Goal: Task Accomplishment & Management: Use online tool/utility

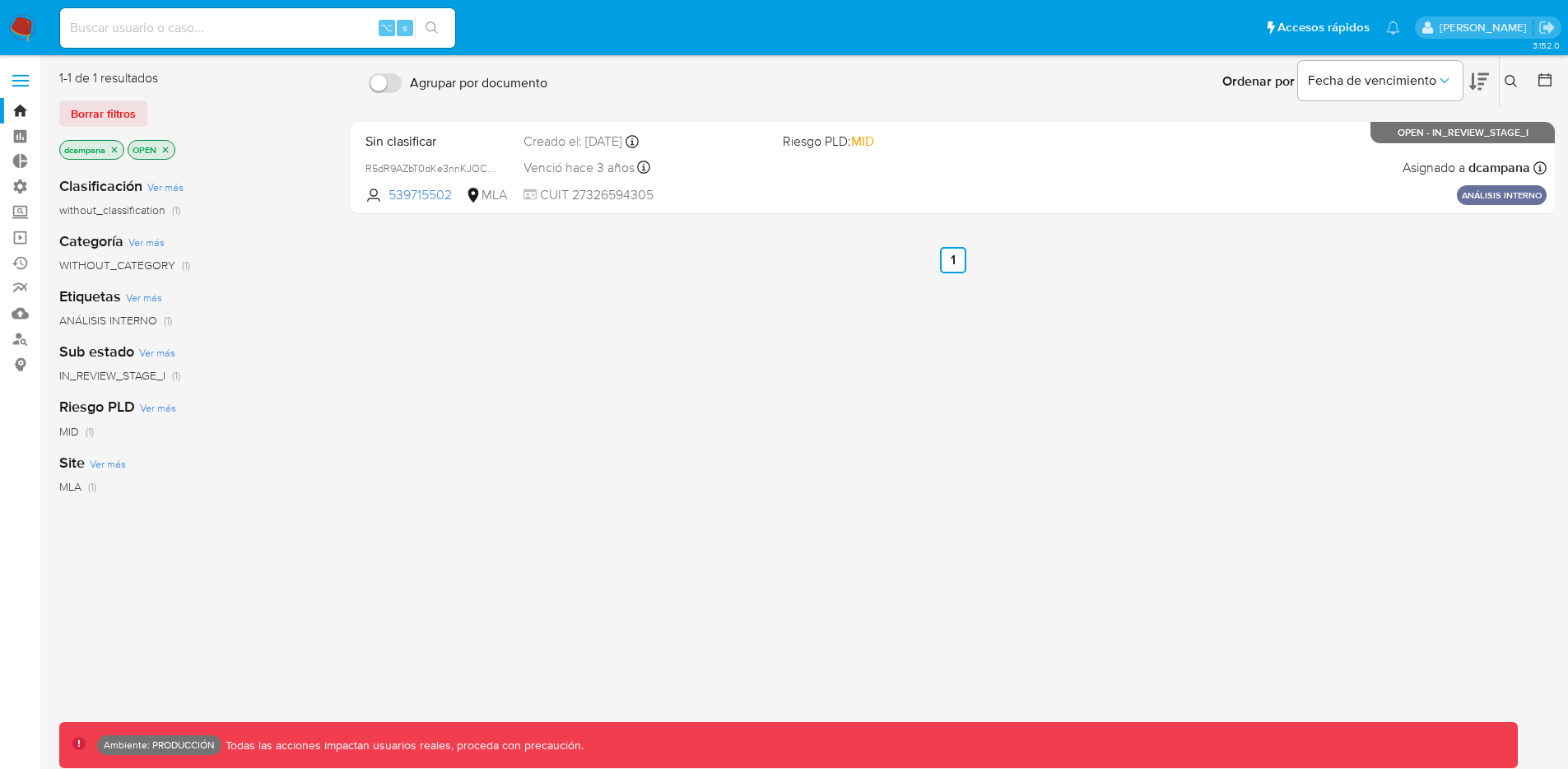
click at [21, 82] on label at bounding box center [20, 80] width 41 height 34
click at [0, 0] on input "checkbox" at bounding box center [0, 0] width 0 height 0
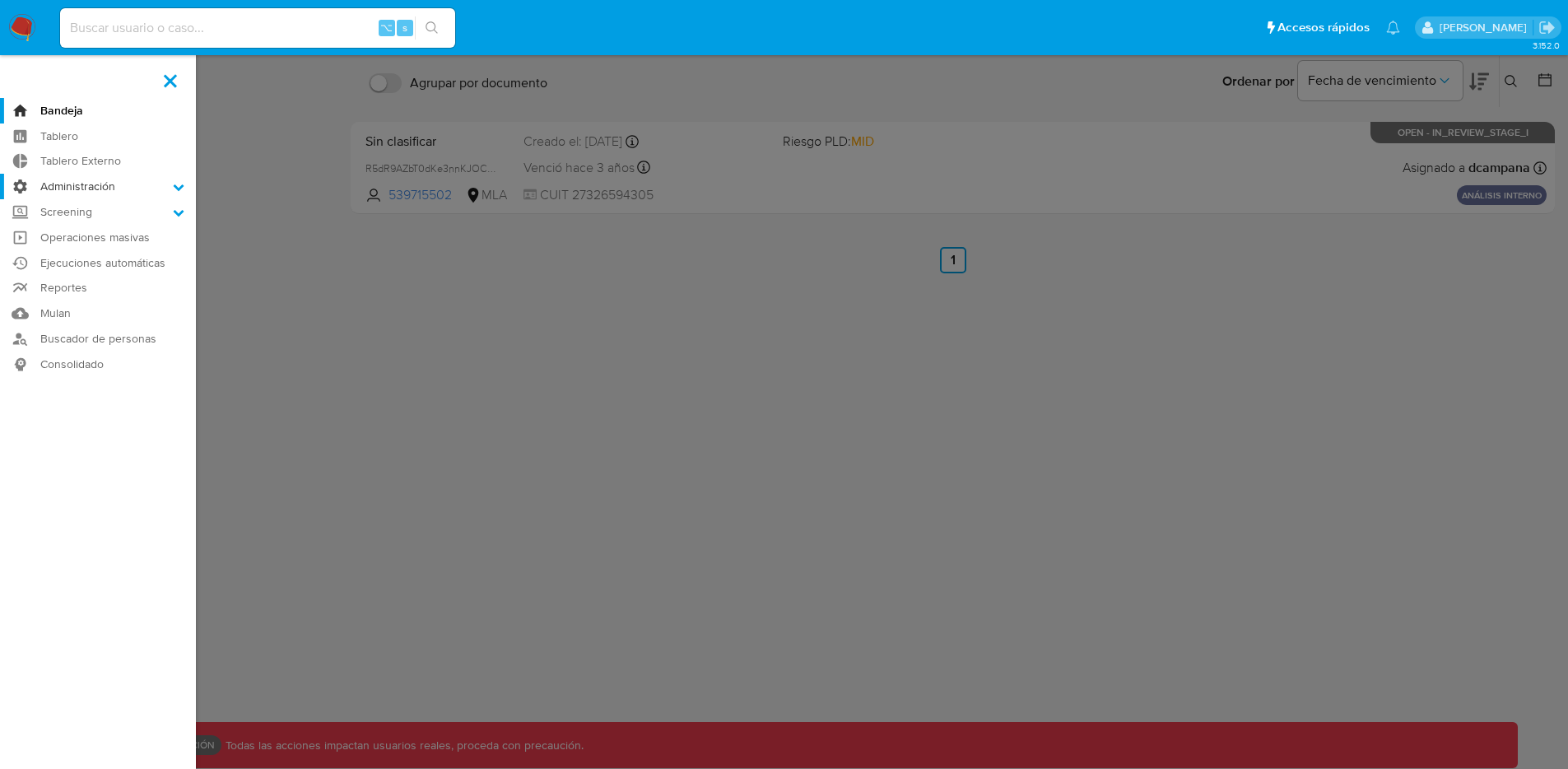
click at [107, 182] on label "Administración" at bounding box center [98, 185] width 196 height 25
click at [0, 0] on input "Administración" at bounding box center [0, 0] width 0 height 0
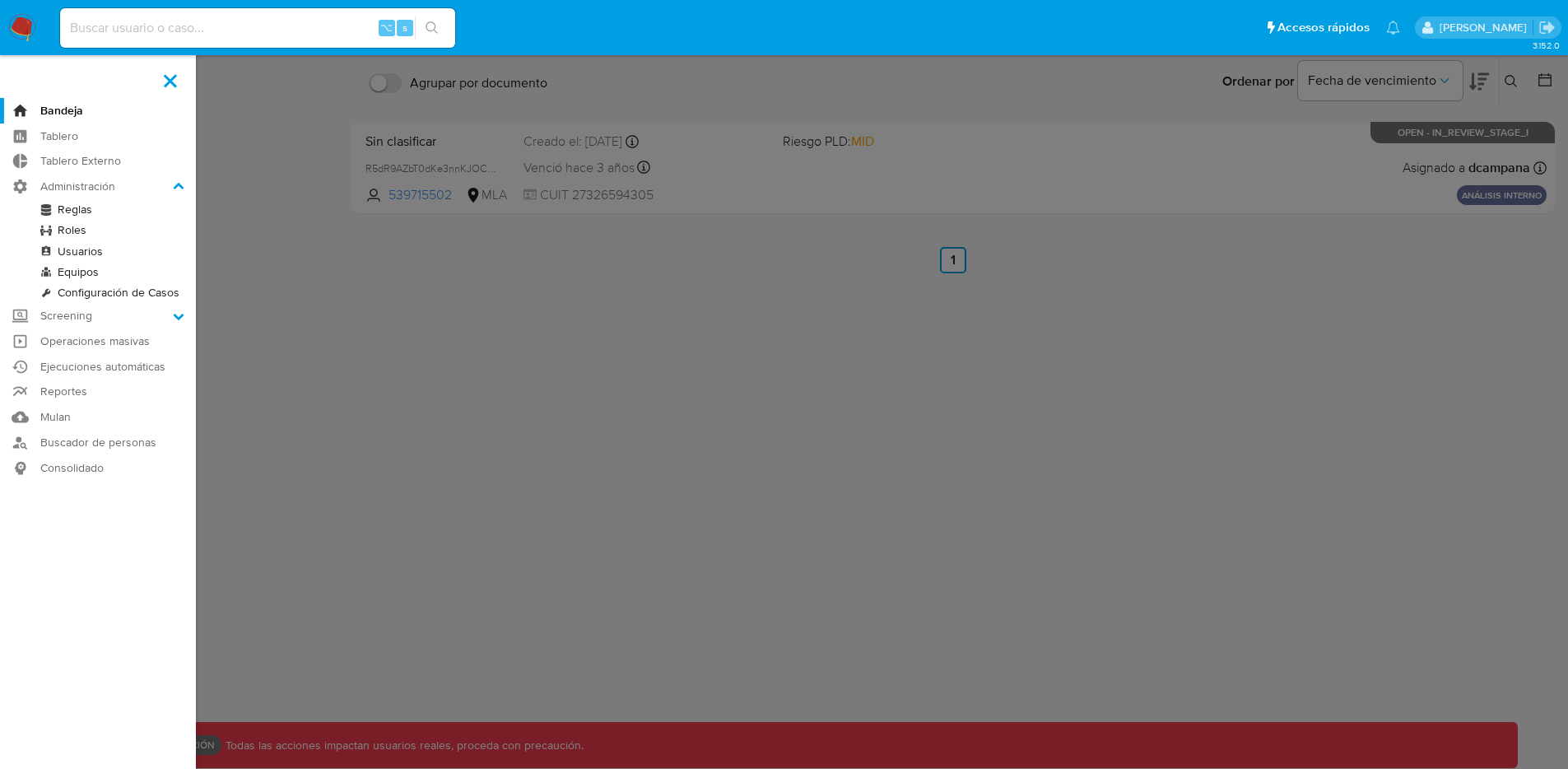
click at [66, 218] on link "Reglas" at bounding box center [98, 209] width 196 height 20
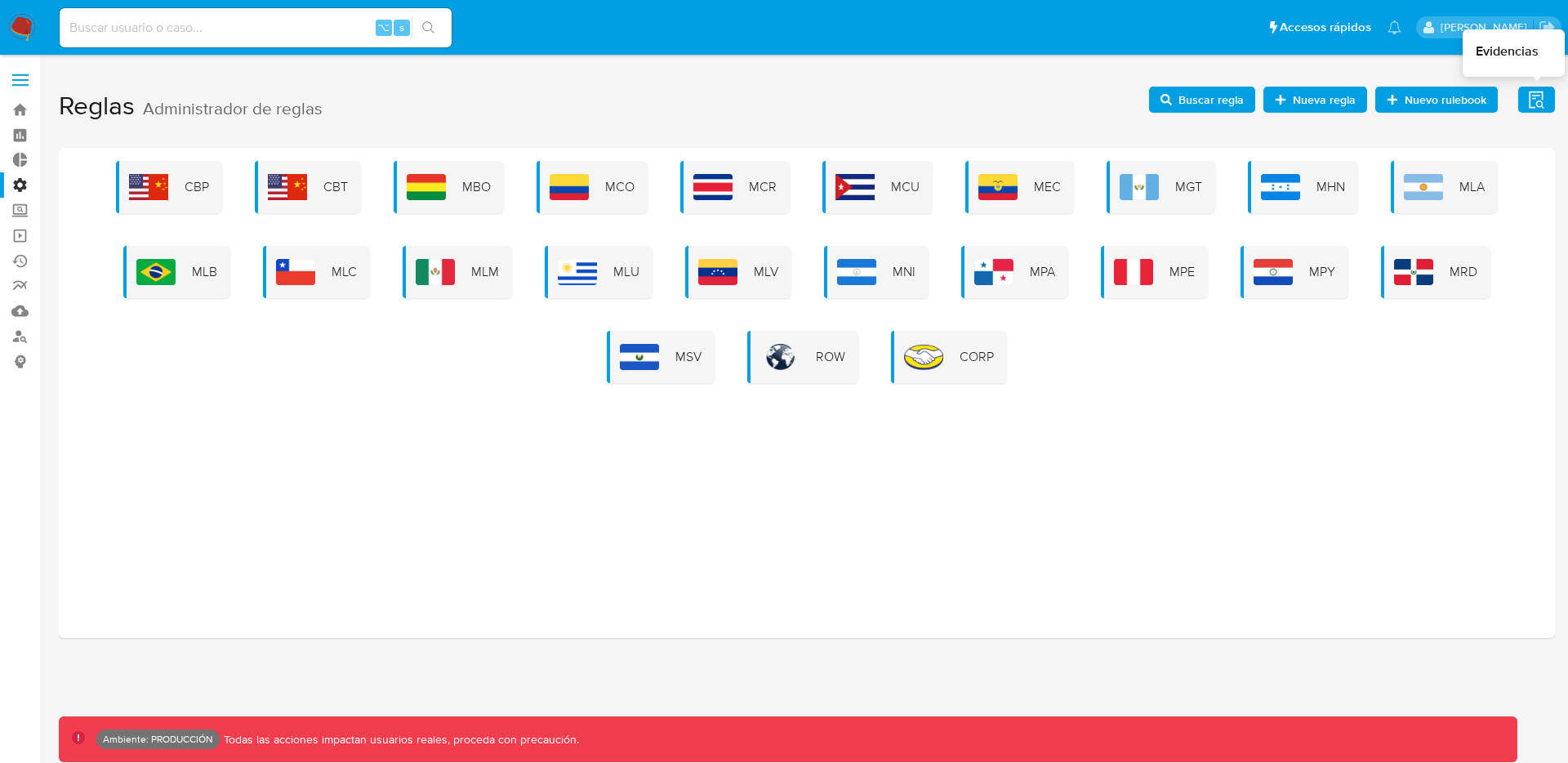
click at [1537, 102] on icon "button" at bounding box center [1537, 100] width 20 height 20
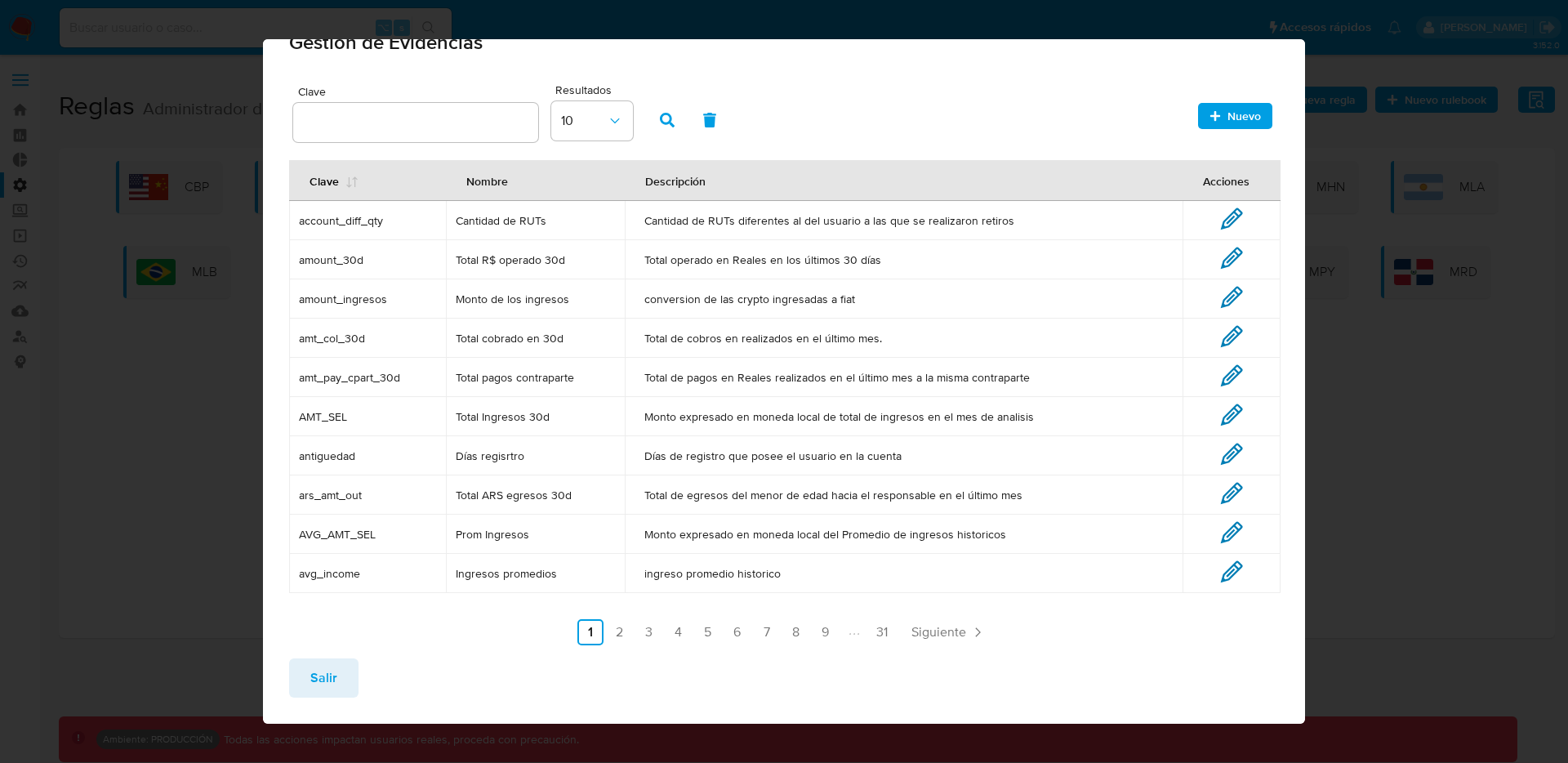
scroll to position [33, 0]
click at [310, 684] on span "Salir" at bounding box center [323, 677] width 27 height 36
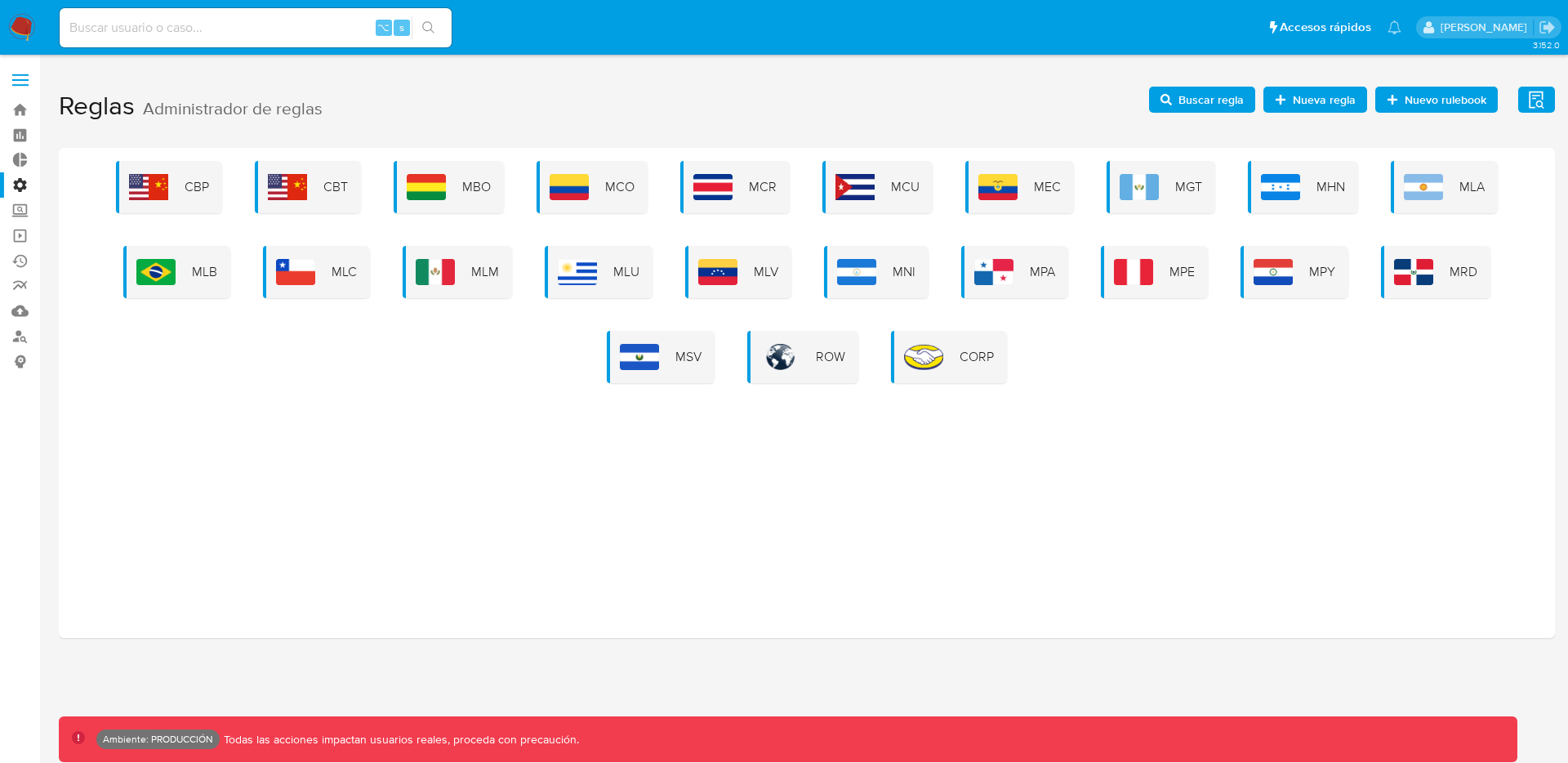
click at [1560, 109] on main "3.152.0 Ambiente: PRODUCCIÓN Todas las acciones impactan usuarios reales, proce…" at bounding box center [784, 382] width 1568 height 763
click at [1539, 95] on icon "button" at bounding box center [1537, 100] width 20 height 20
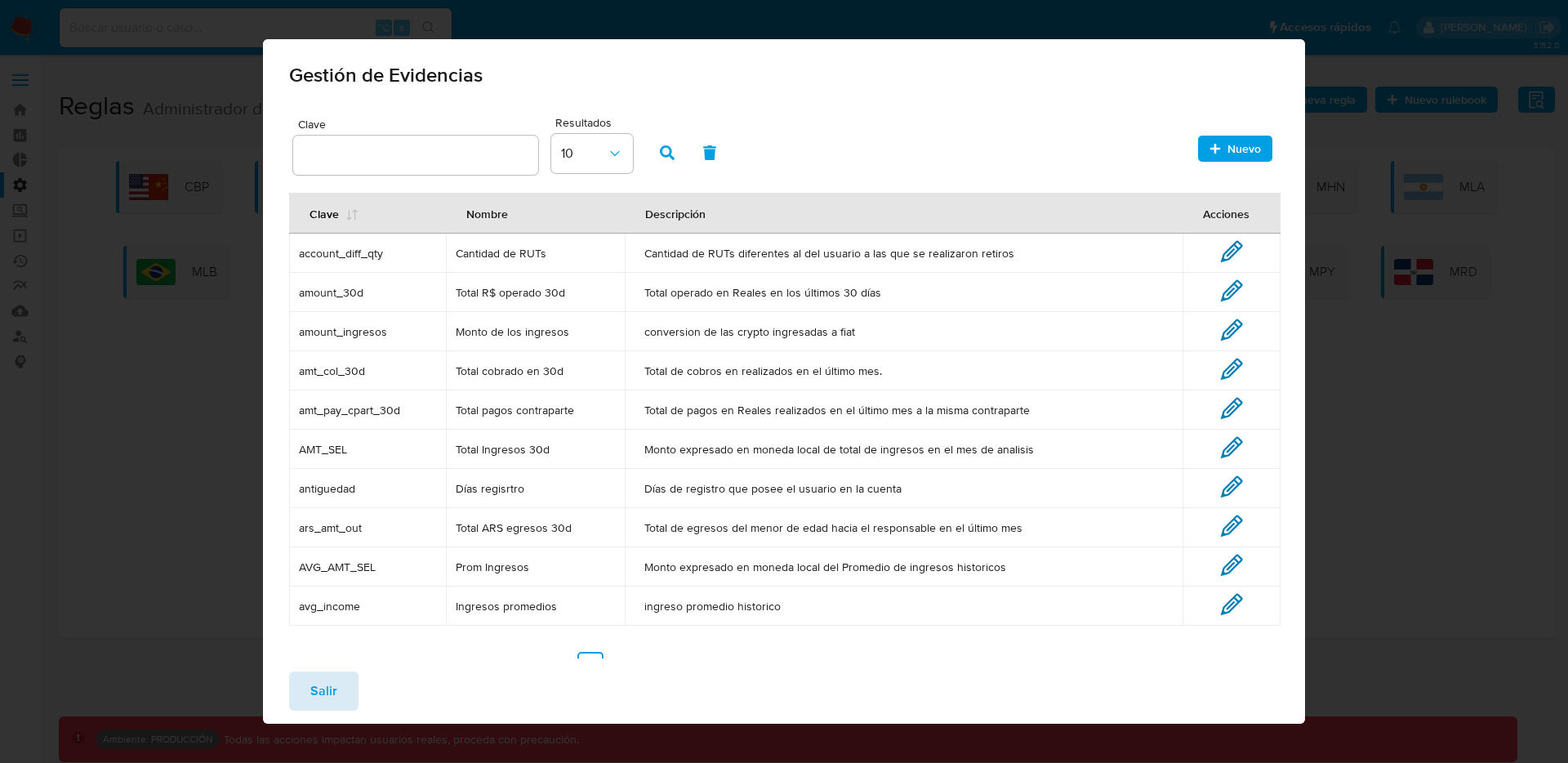
click at [313, 676] on span "Salir" at bounding box center [323, 690] width 27 height 36
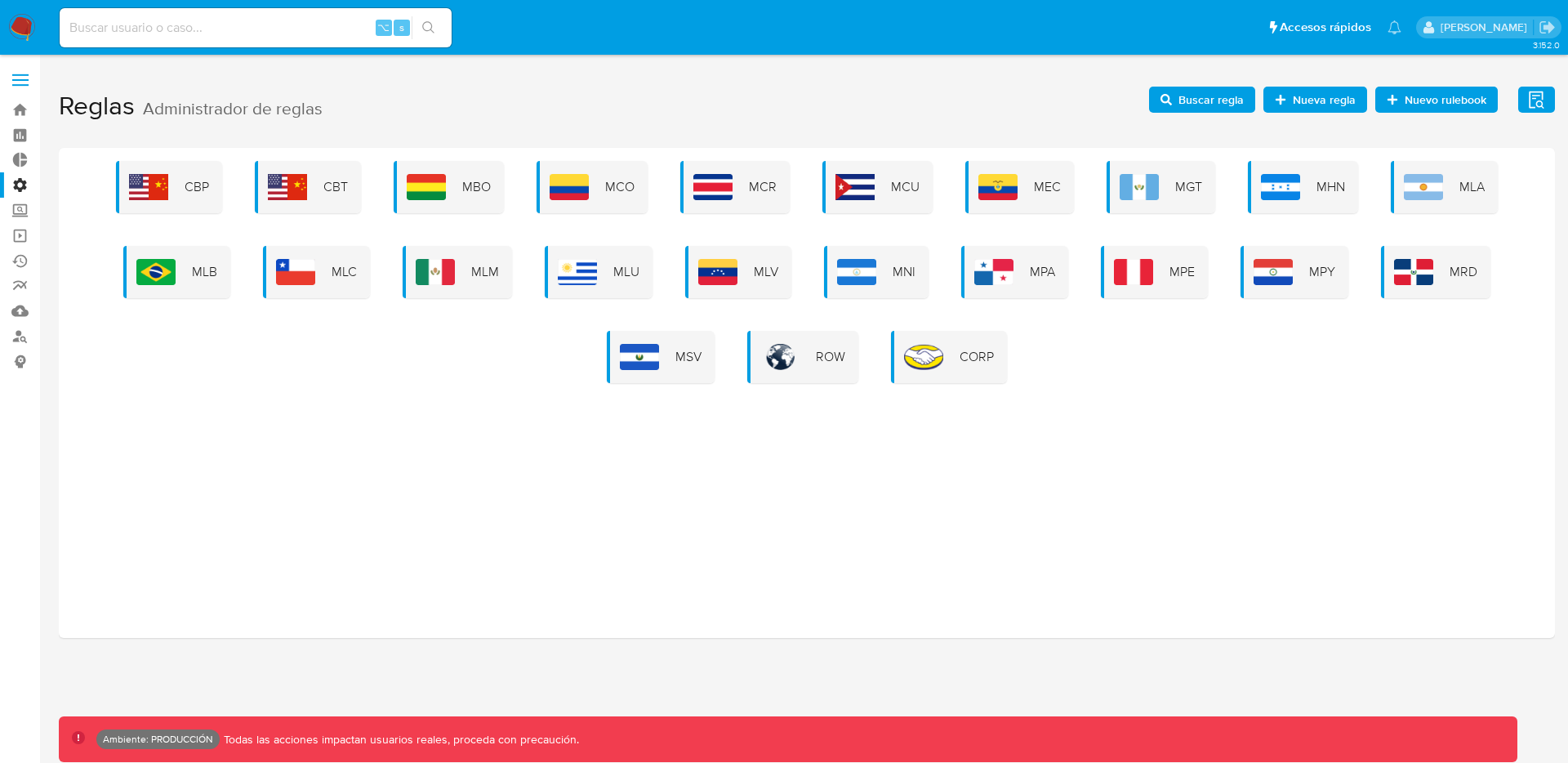
click at [1214, 99] on span "Buscar regla" at bounding box center [1210, 100] width 66 height 26
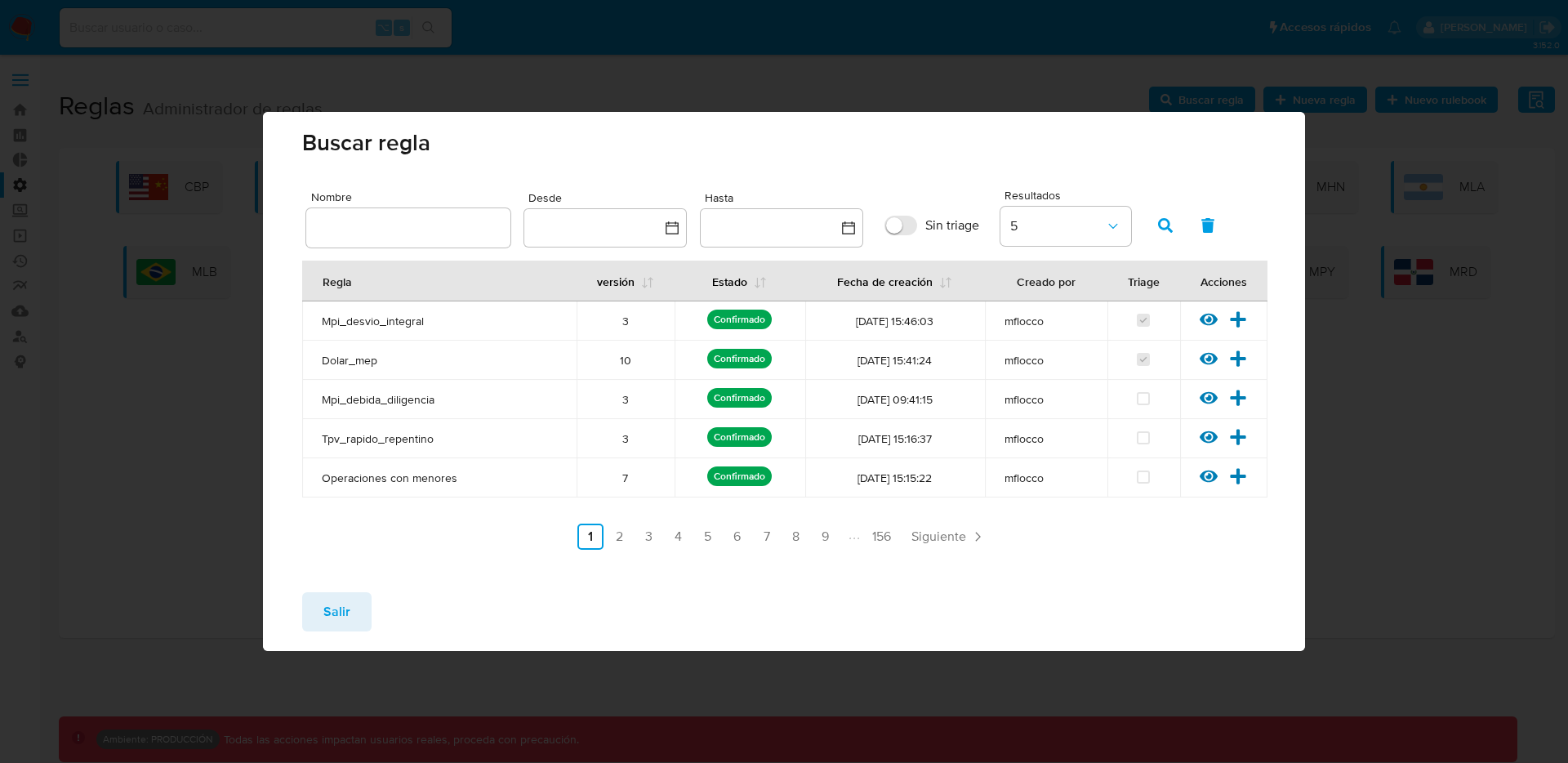
click at [1242, 315] on icon at bounding box center [1237, 319] width 18 height 18
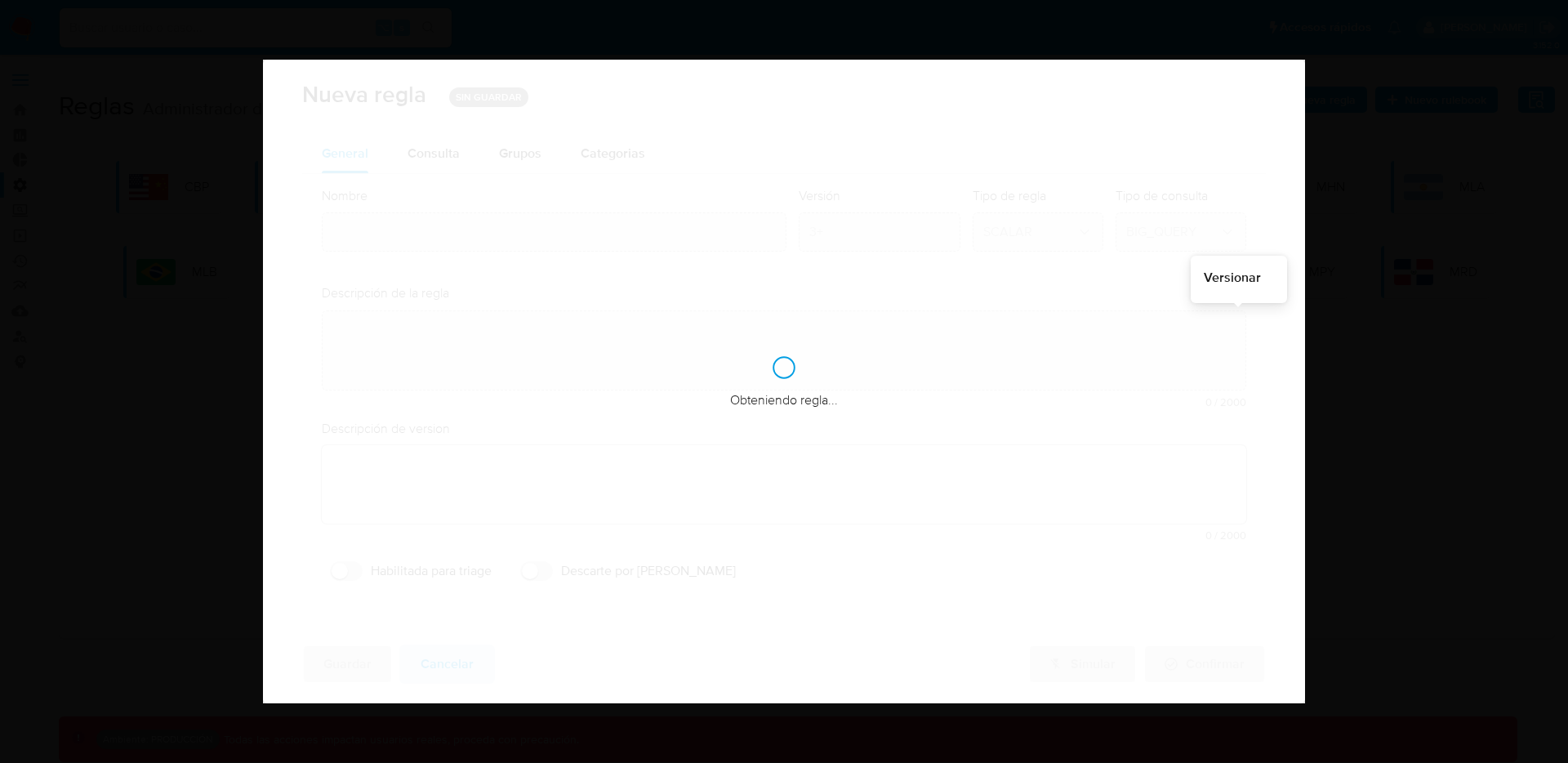
type input "Mpi_desvio_integral"
type textarea "Detectar usuarios que presenten un desvío en su comportamiento transaccional ha…"
type textarea "Clasifica clientes cuya operatoria mensual excede su perfil de ingresos (declar…"
checkbox input "true"
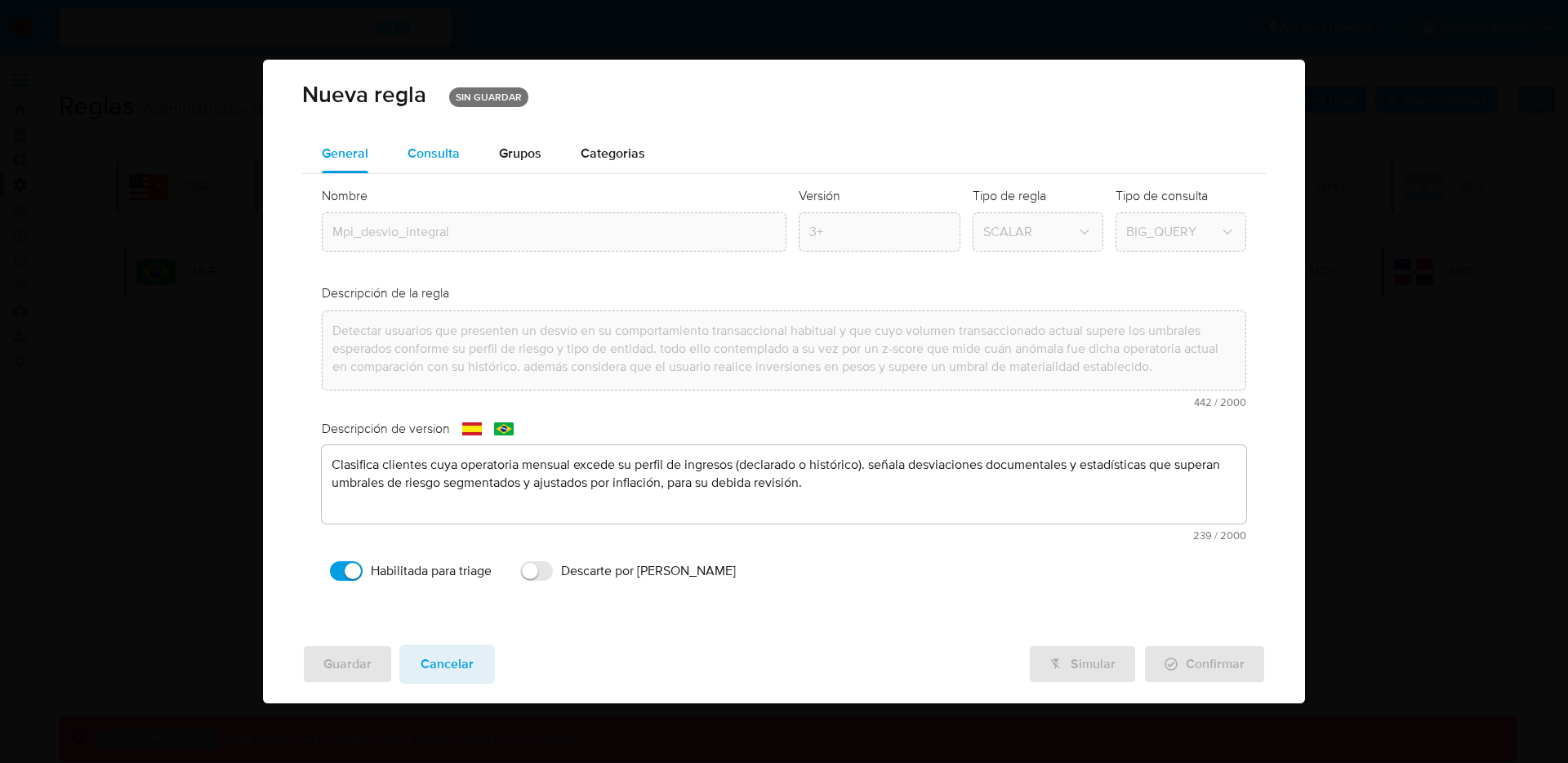
click at [404, 158] on button "Consulta" at bounding box center [433, 153] width 91 height 39
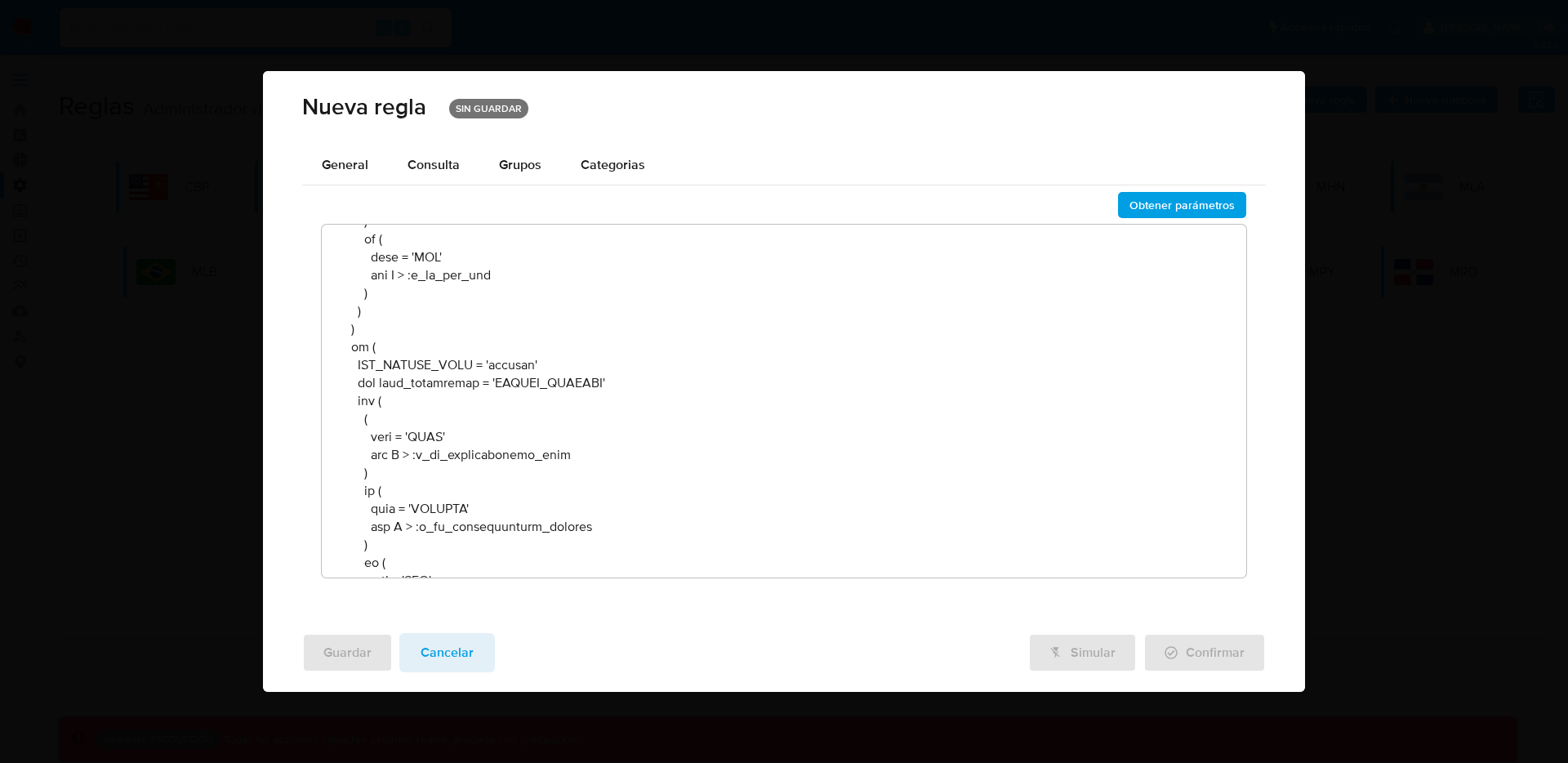
scroll to position [14221, 0]
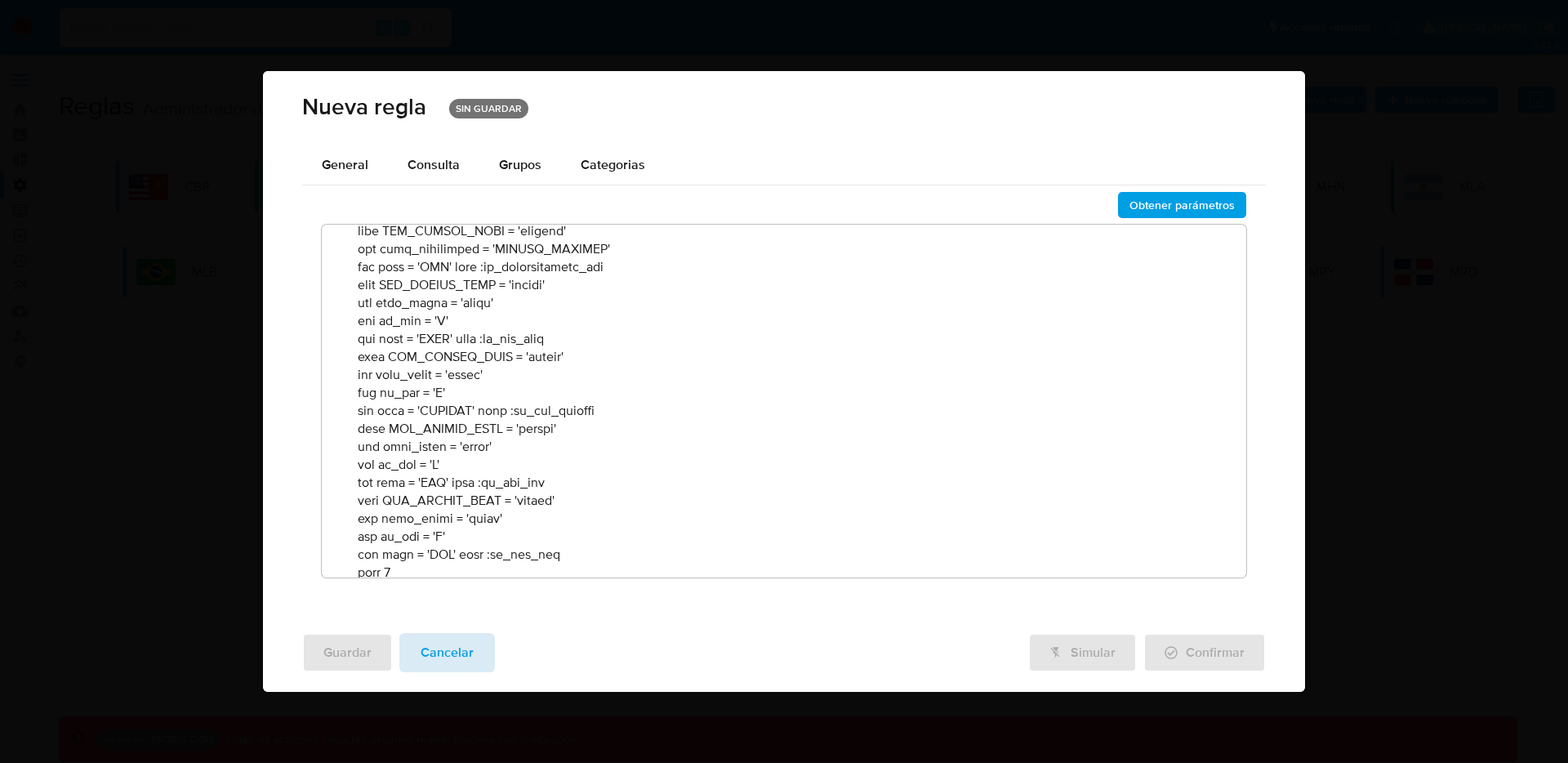
click at [470, 654] on span "Cancelar" at bounding box center [446, 652] width 53 height 36
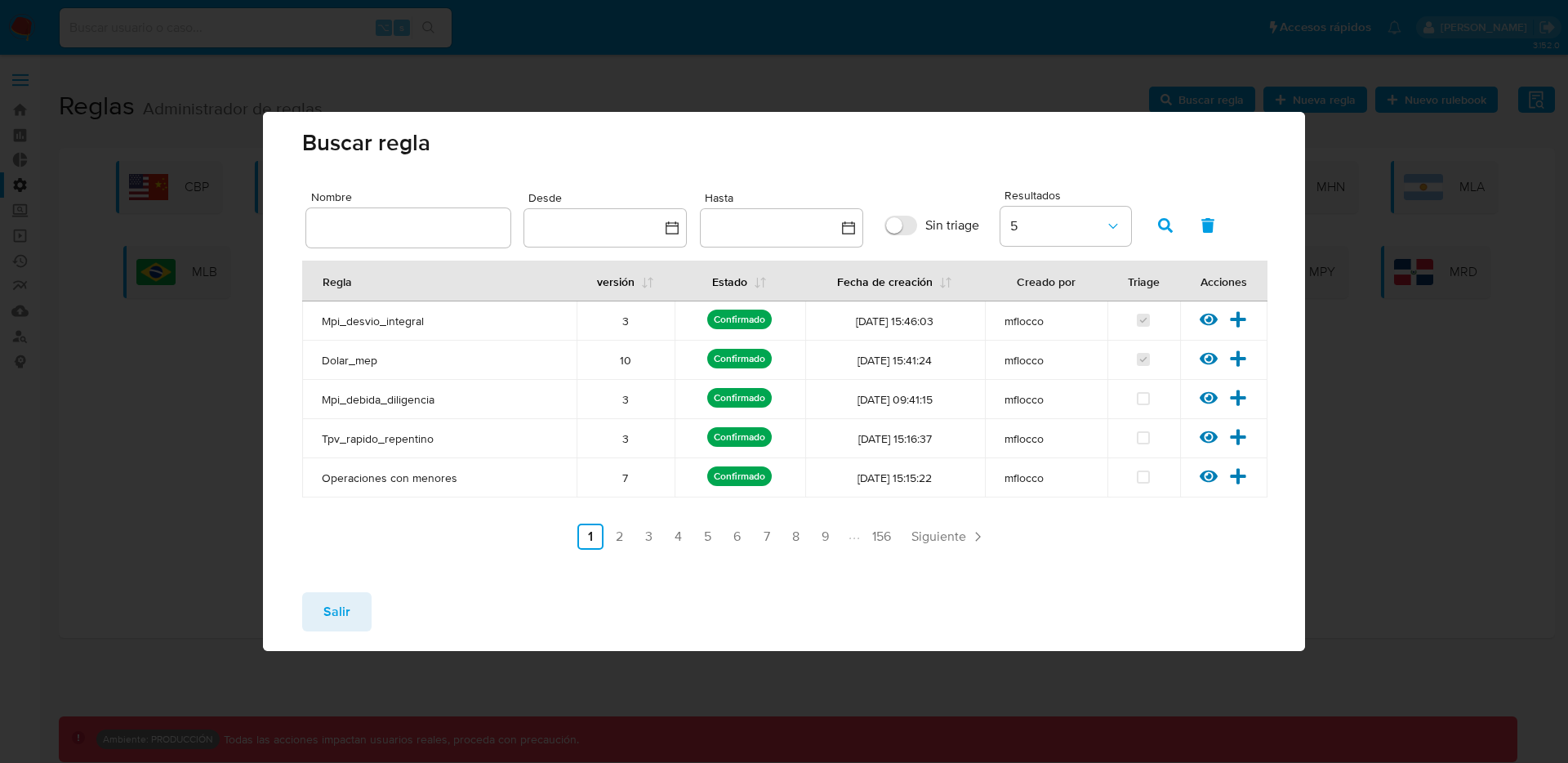
click at [364, 598] on button "Salir" at bounding box center [336, 612] width 69 height 39
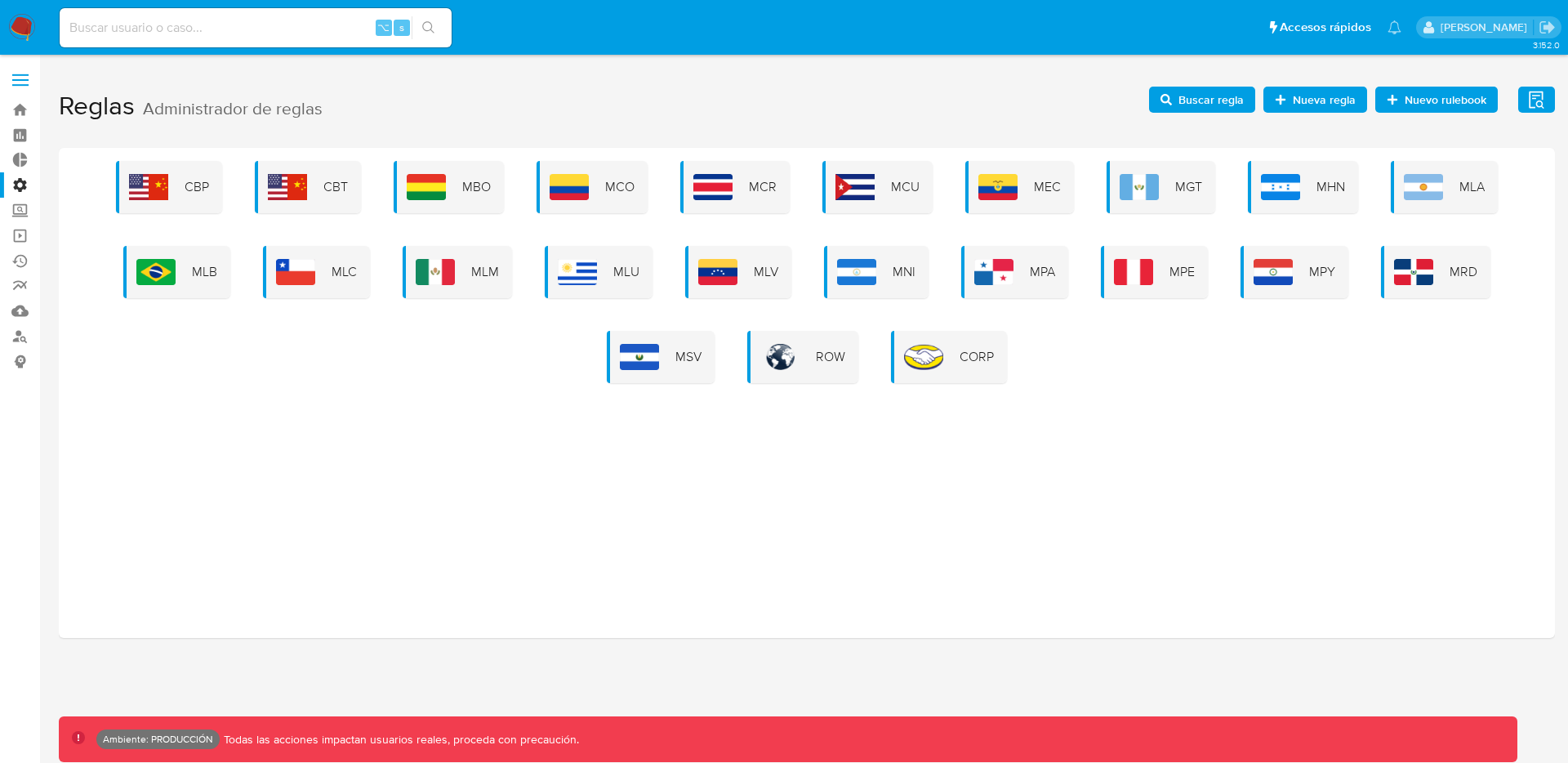
click at [1180, 97] on span "Buscar regla" at bounding box center [1202, 99] width 83 height 23
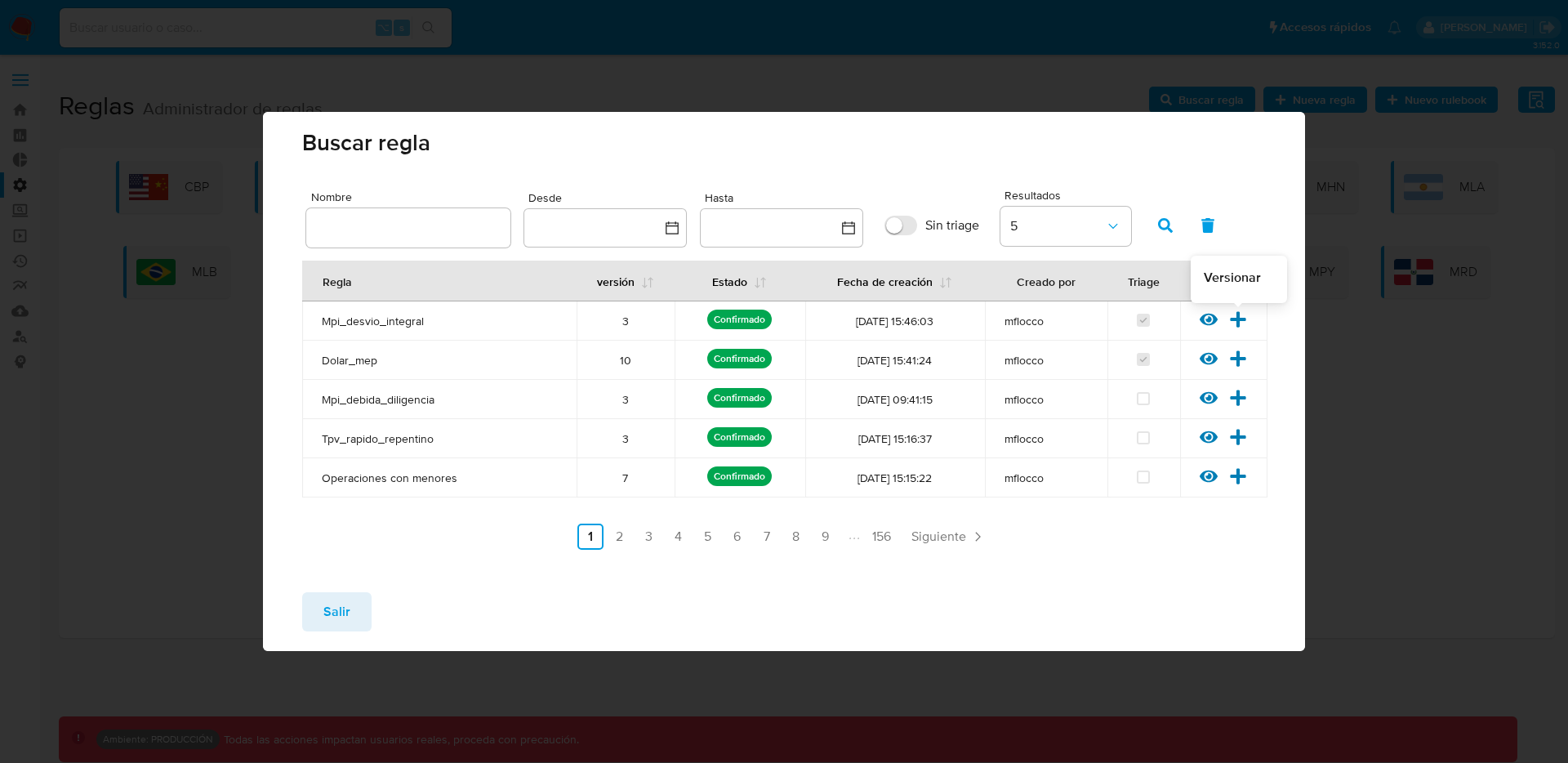
click at [1235, 323] on icon at bounding box center [1237, 319] width 18 height 18
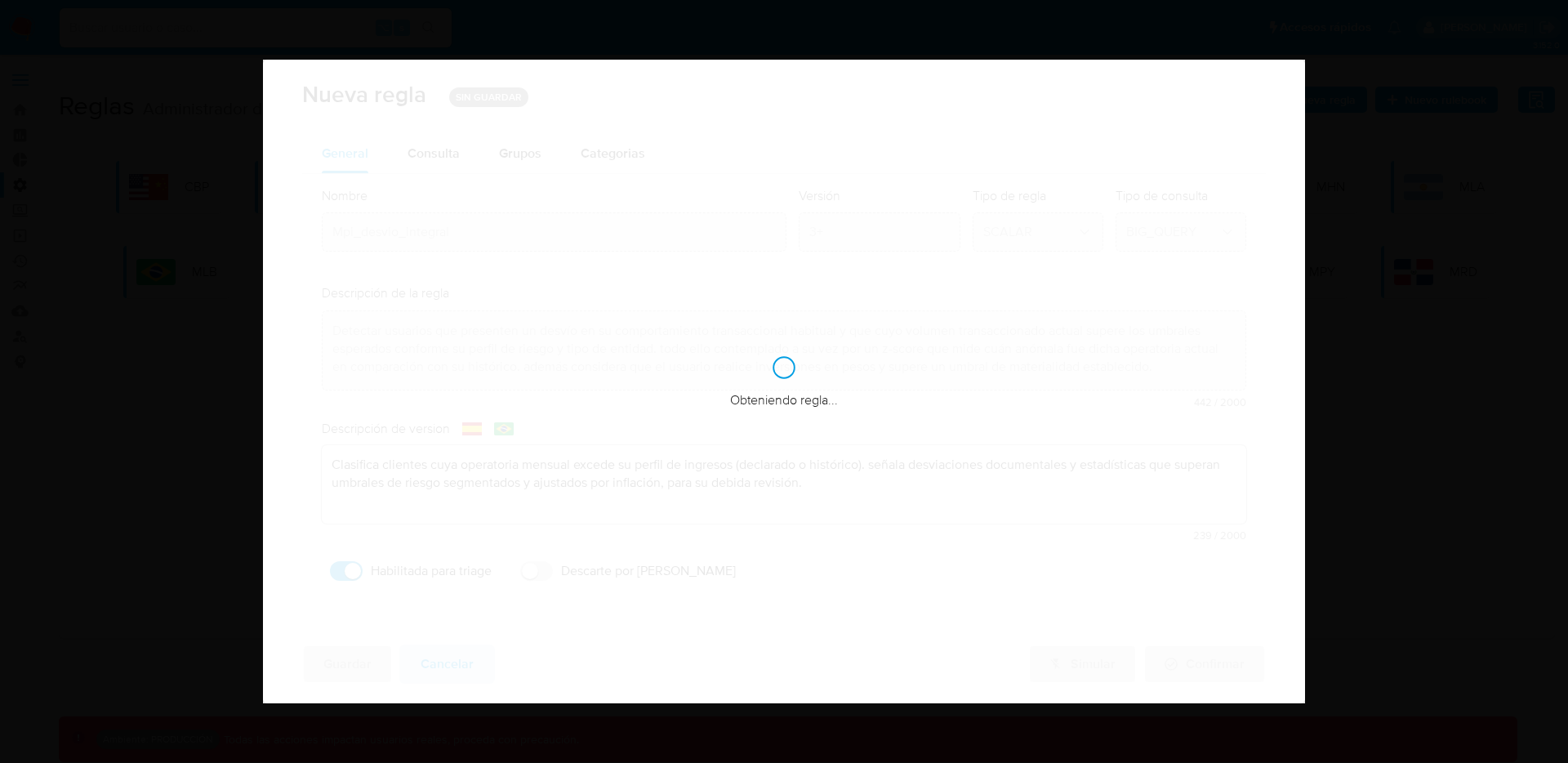
checkbox input "true"
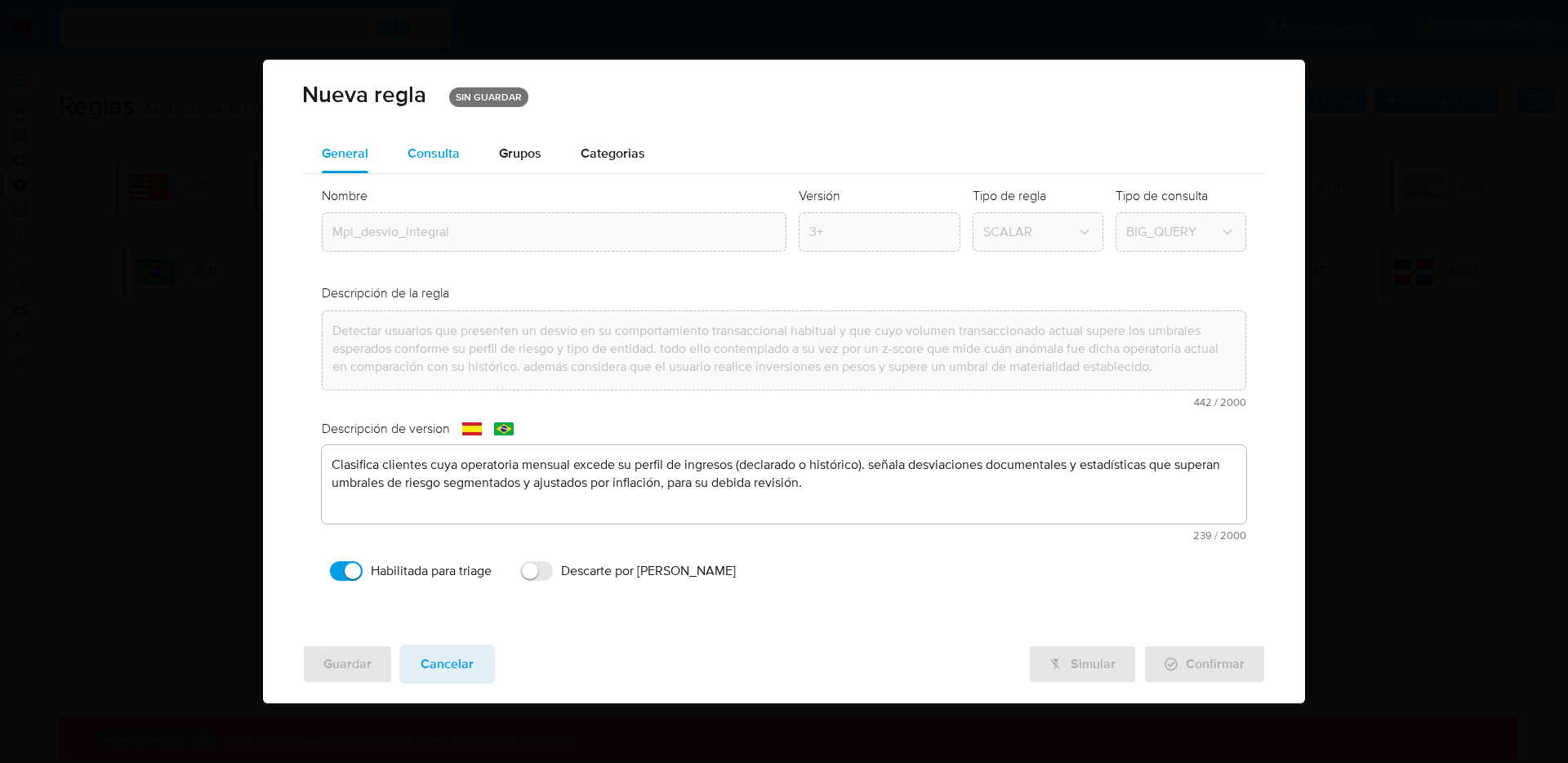
click at [455, 147] on span "Consulta" at bounding box center [433, 153] width 53 height 18
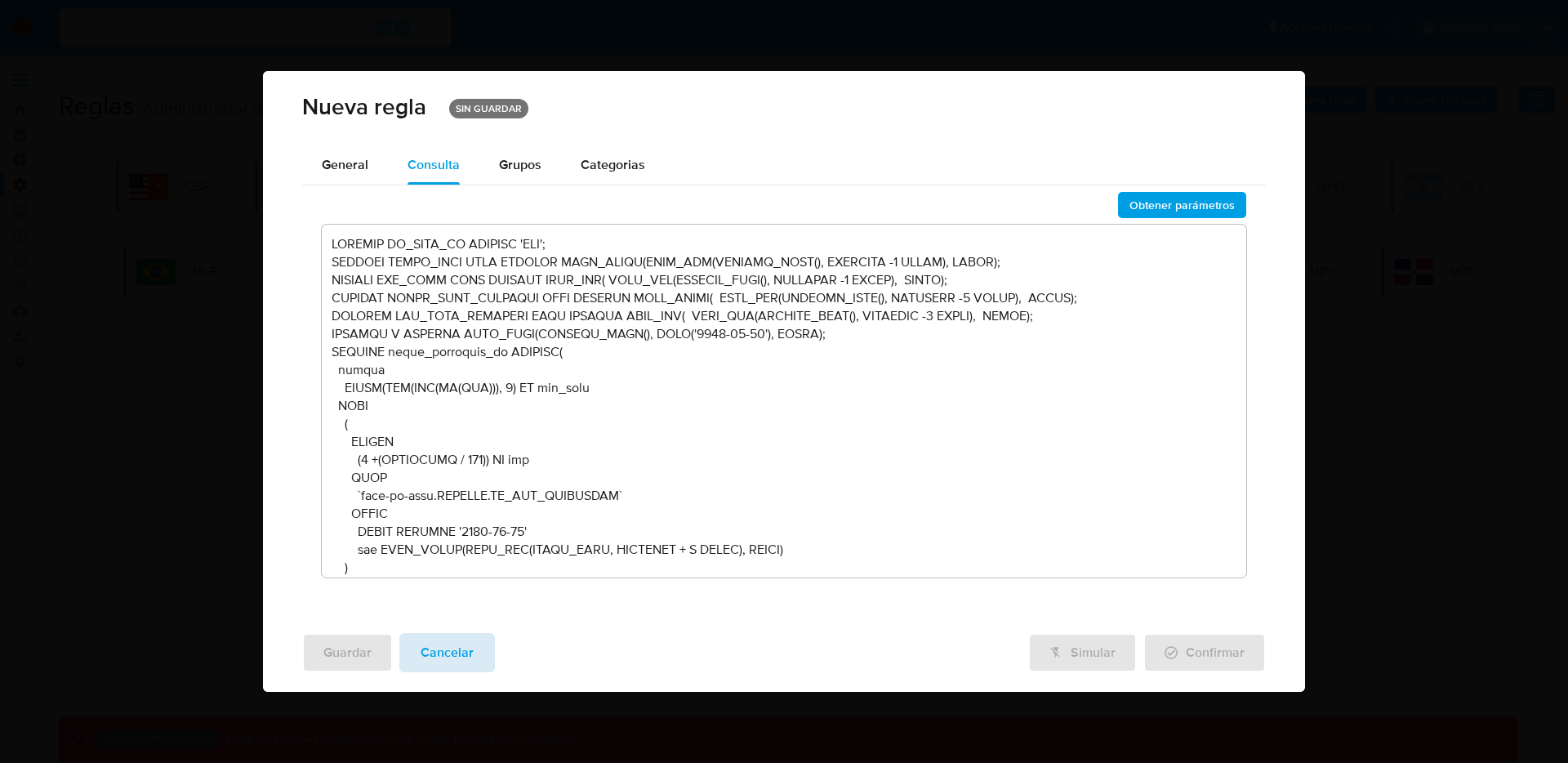
click at [485, 663] on button "Cancelar" at bounding box center [446, 652] width 95 height 39
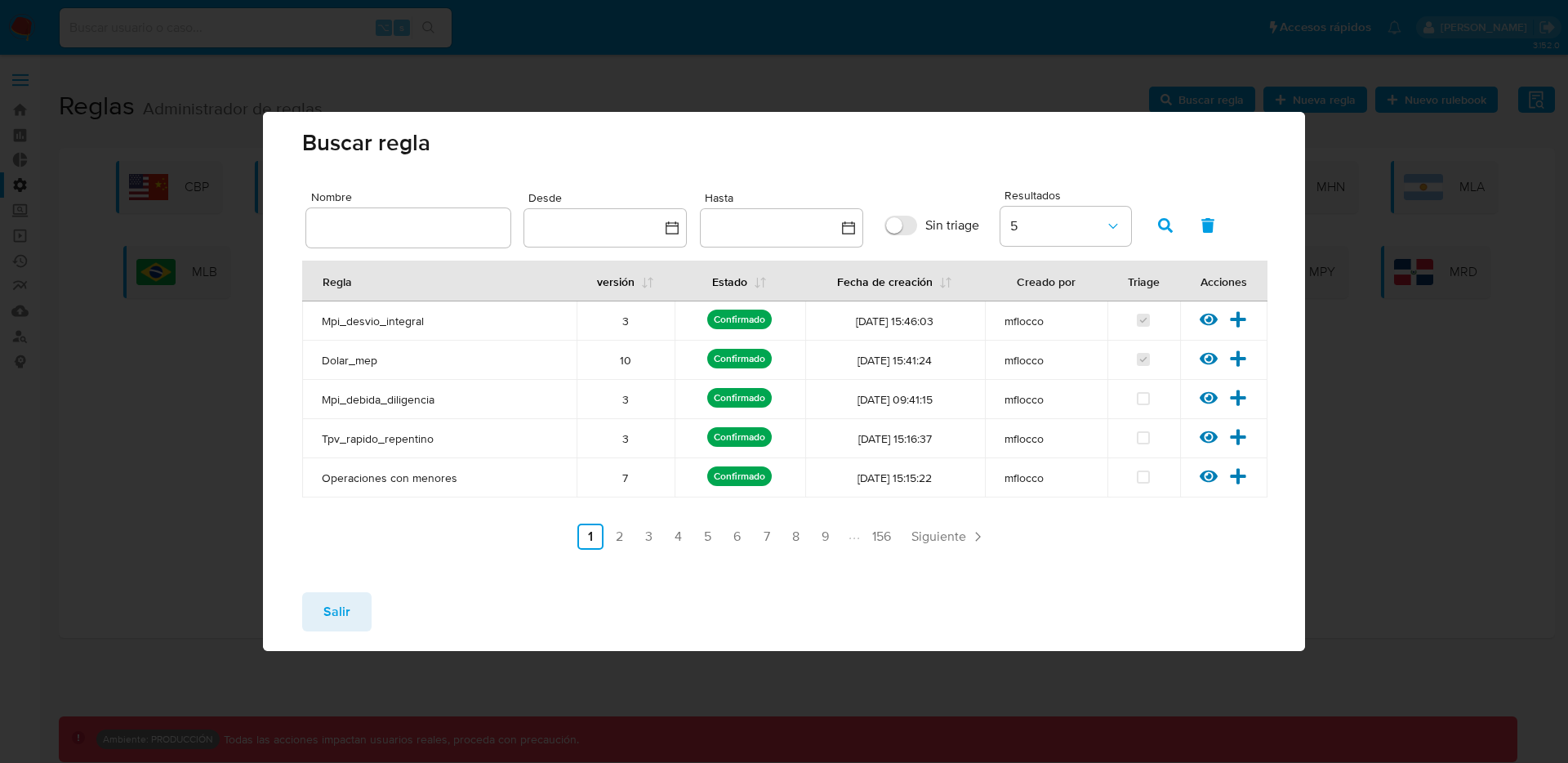
click at [348, 617] on span "Salir" at bounding box center [336, 612] width 27 height 36
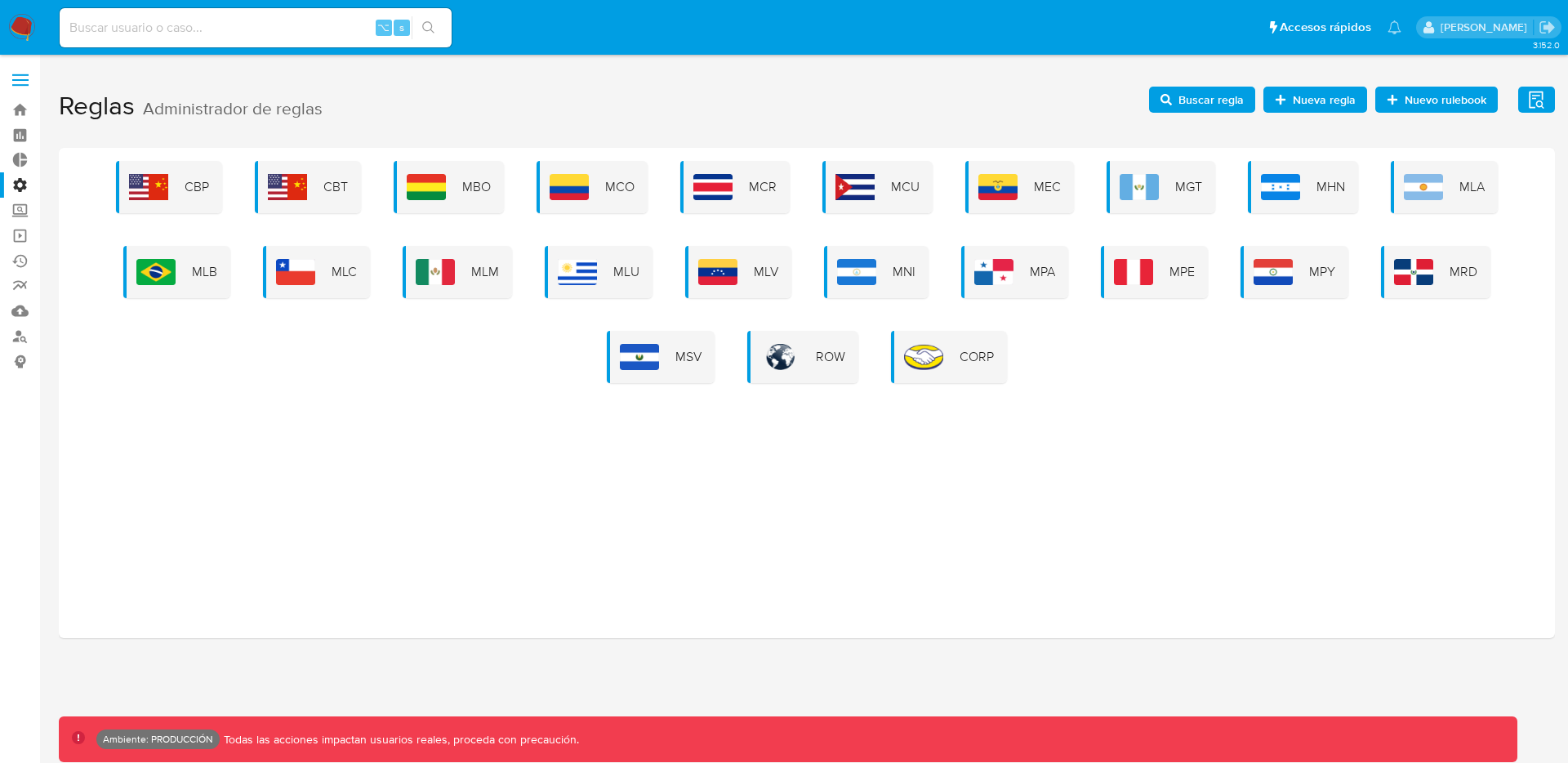
click at [1185, 95] on span "Buscar regla" at bounding box center [1210, 100] width 66 height 26
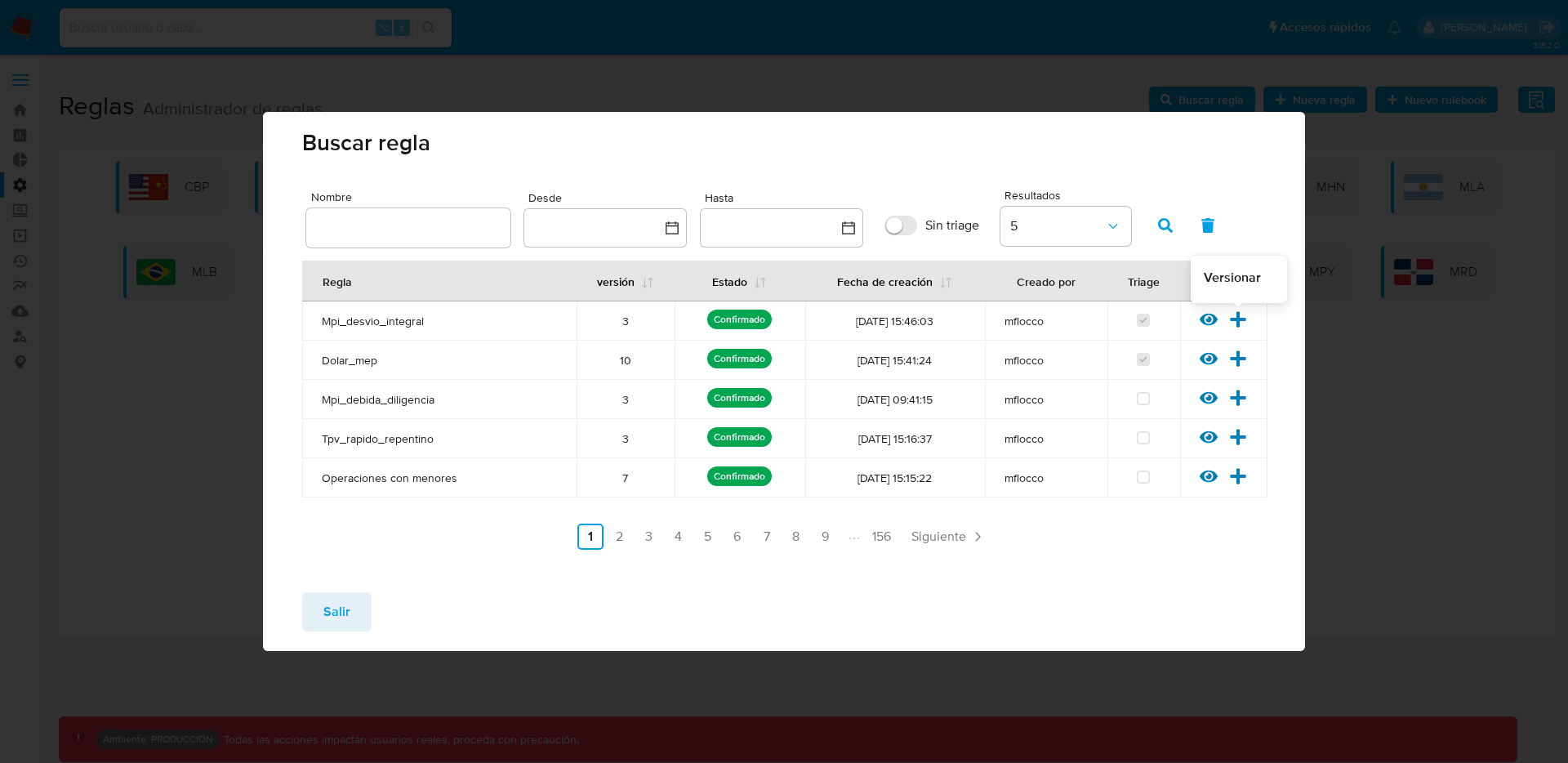
click at [1241, 314] on icon at bounding box center [1237, 319] width 18 height 18
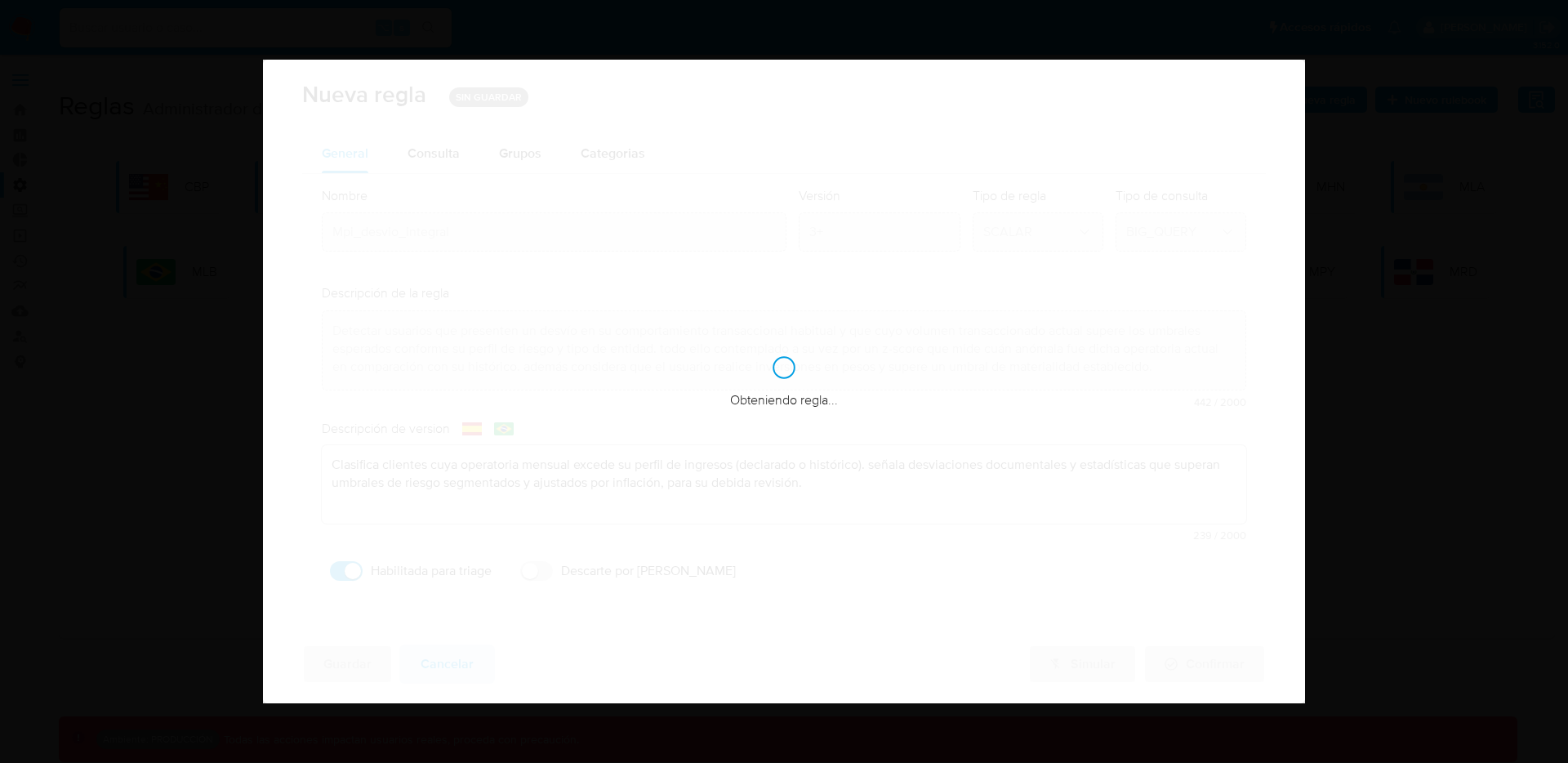
checkbox input "true"
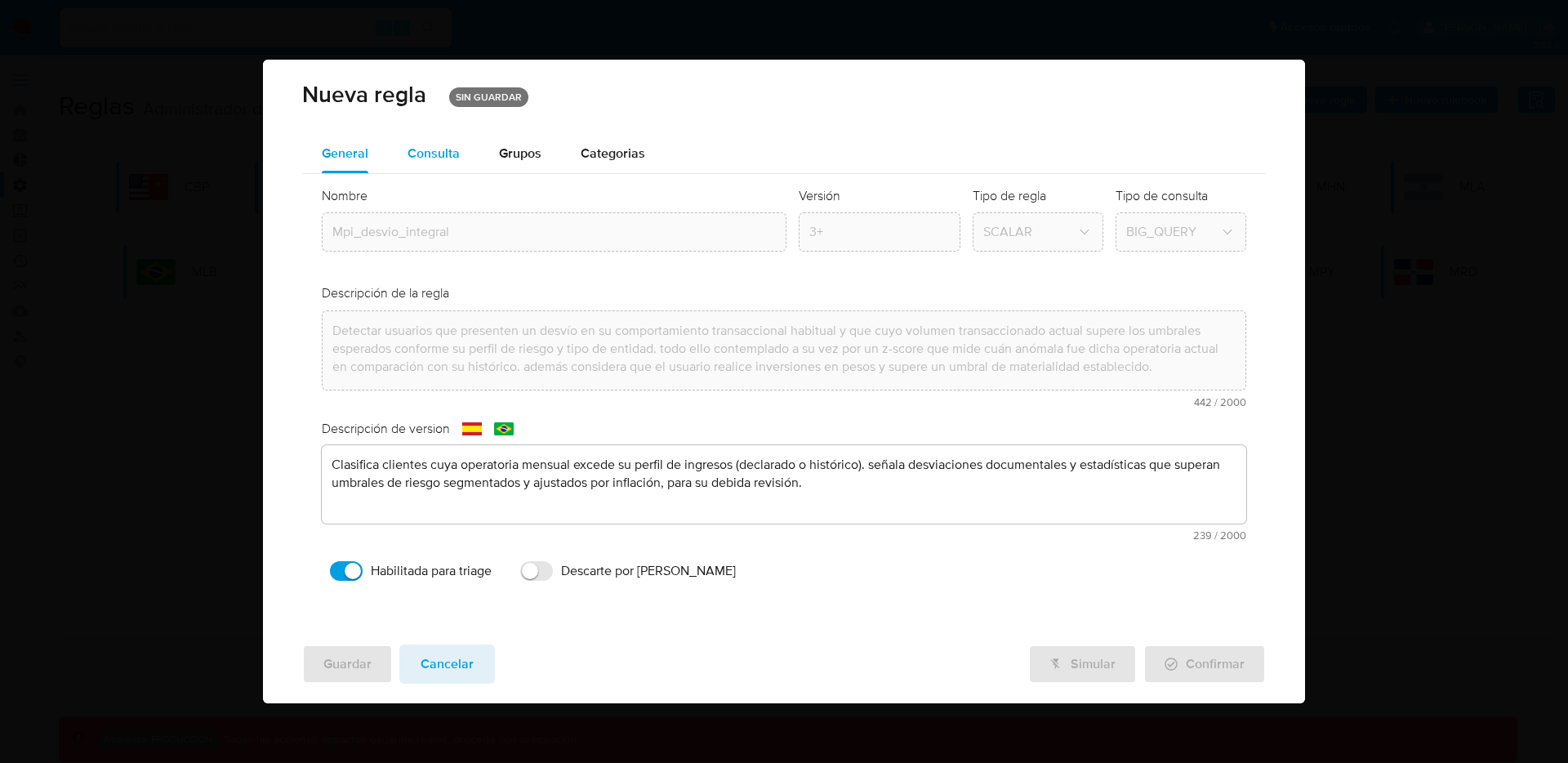
click at [419, 152] on span "Consulta" at bounding box center [433, 153] width 53 height 18
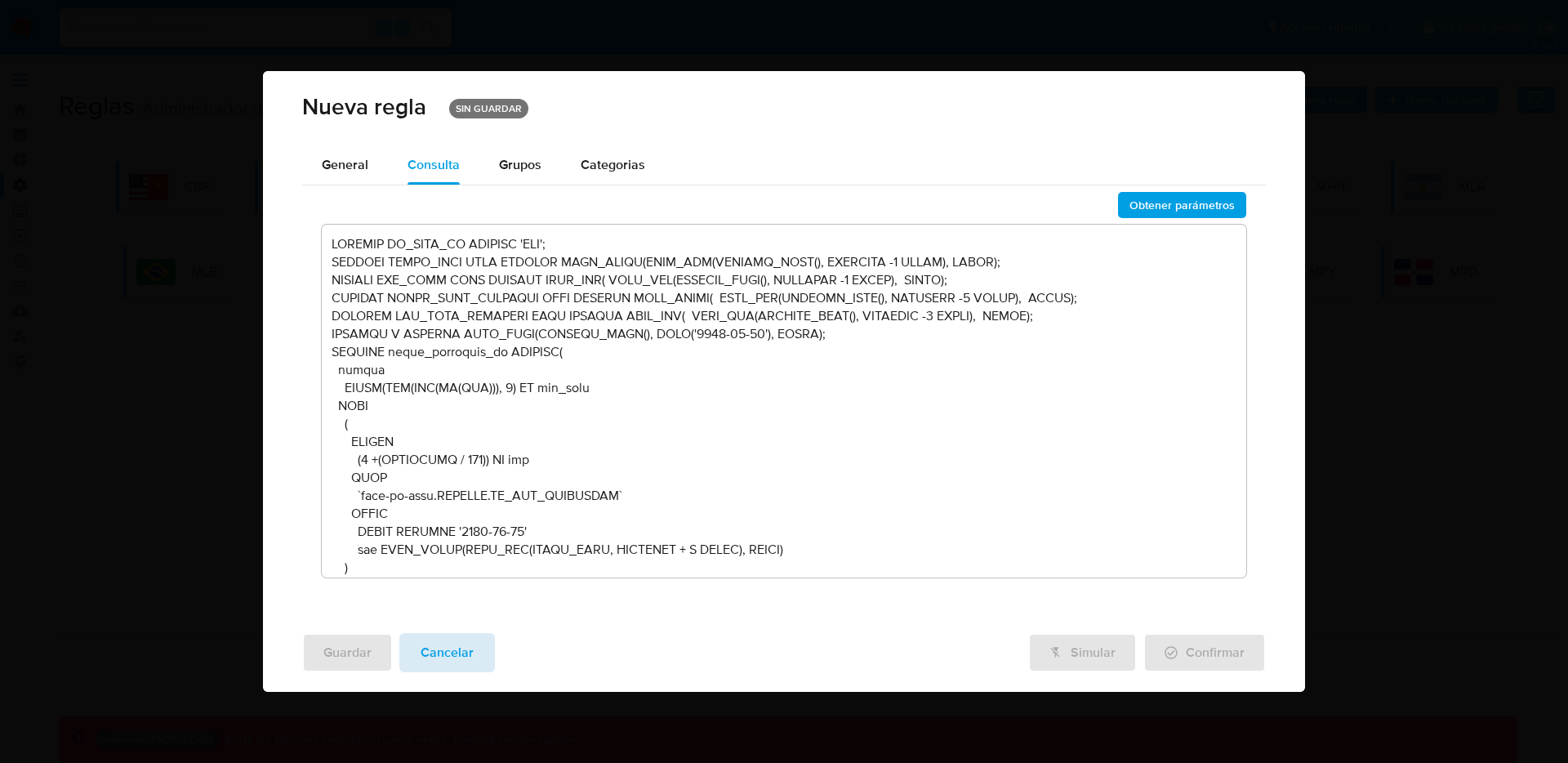
click at [439, 668] on span "Cancelar" at bounding box center [446, 652] width 53 height 36
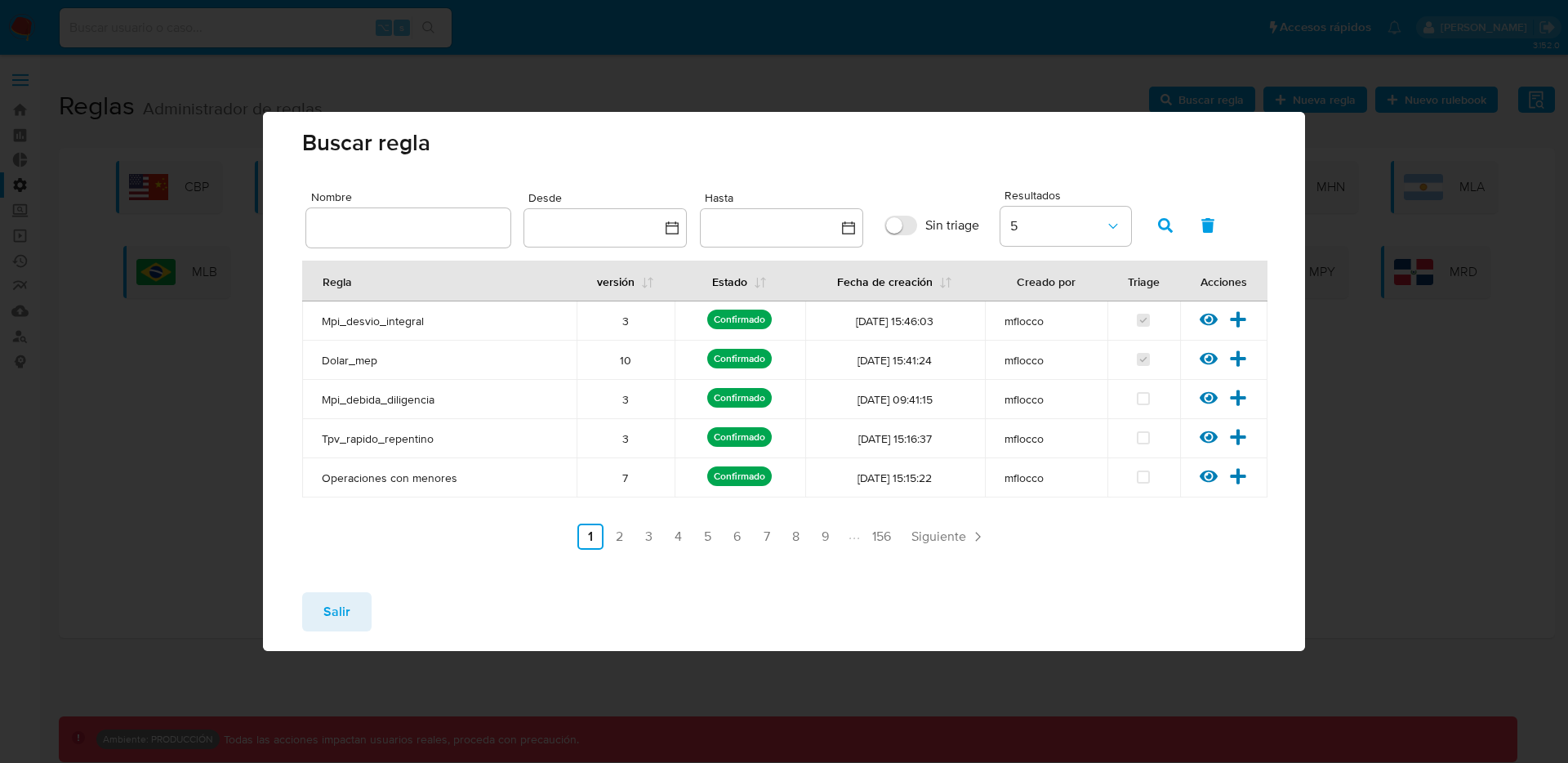
click at [361, 612] on button "Salir" at bounding box center [336, 612] width 69 height 39
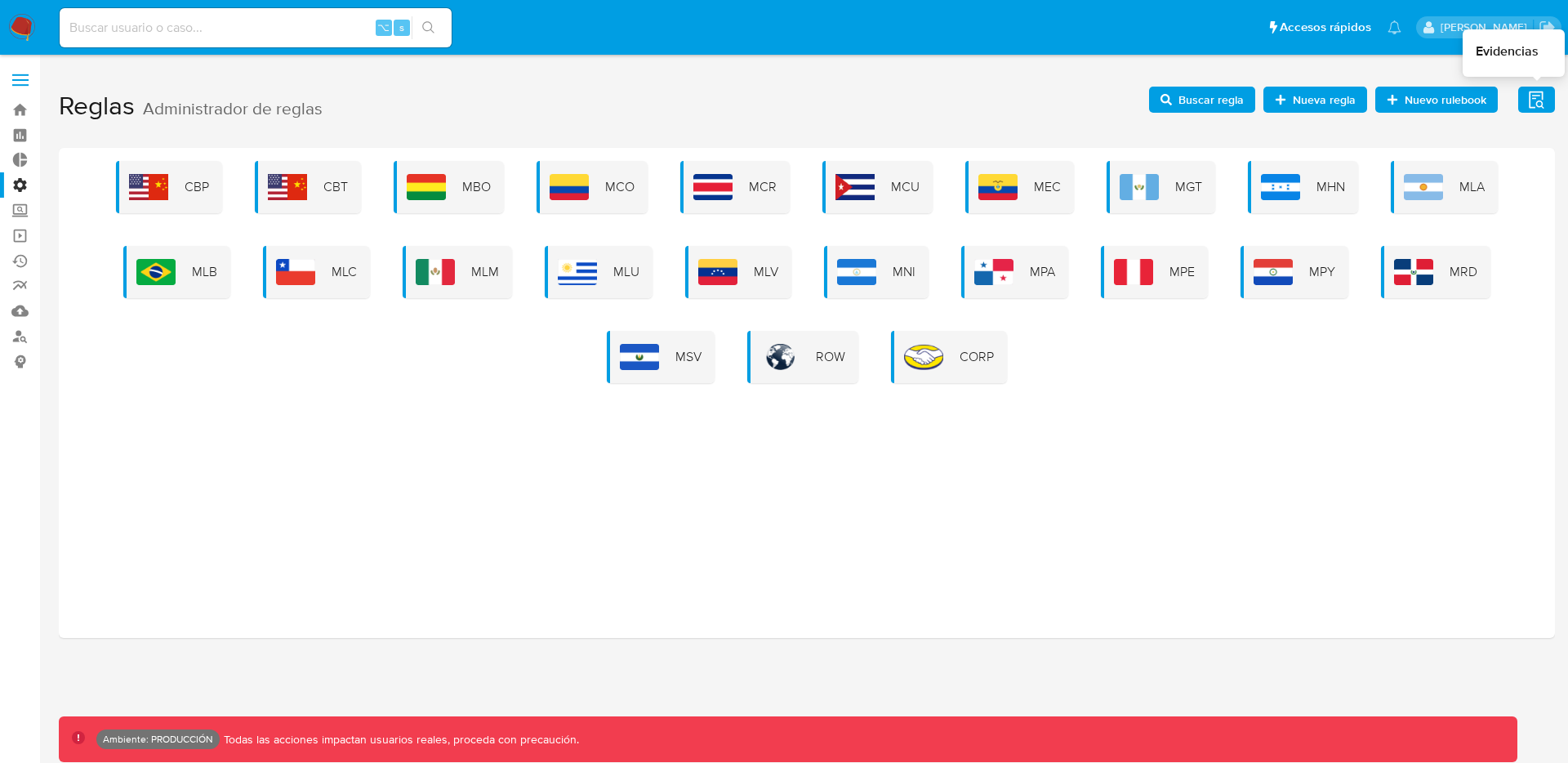
click at [1527, 104] on icon "button" at bounding box center [1537, 100] width 20 height 20
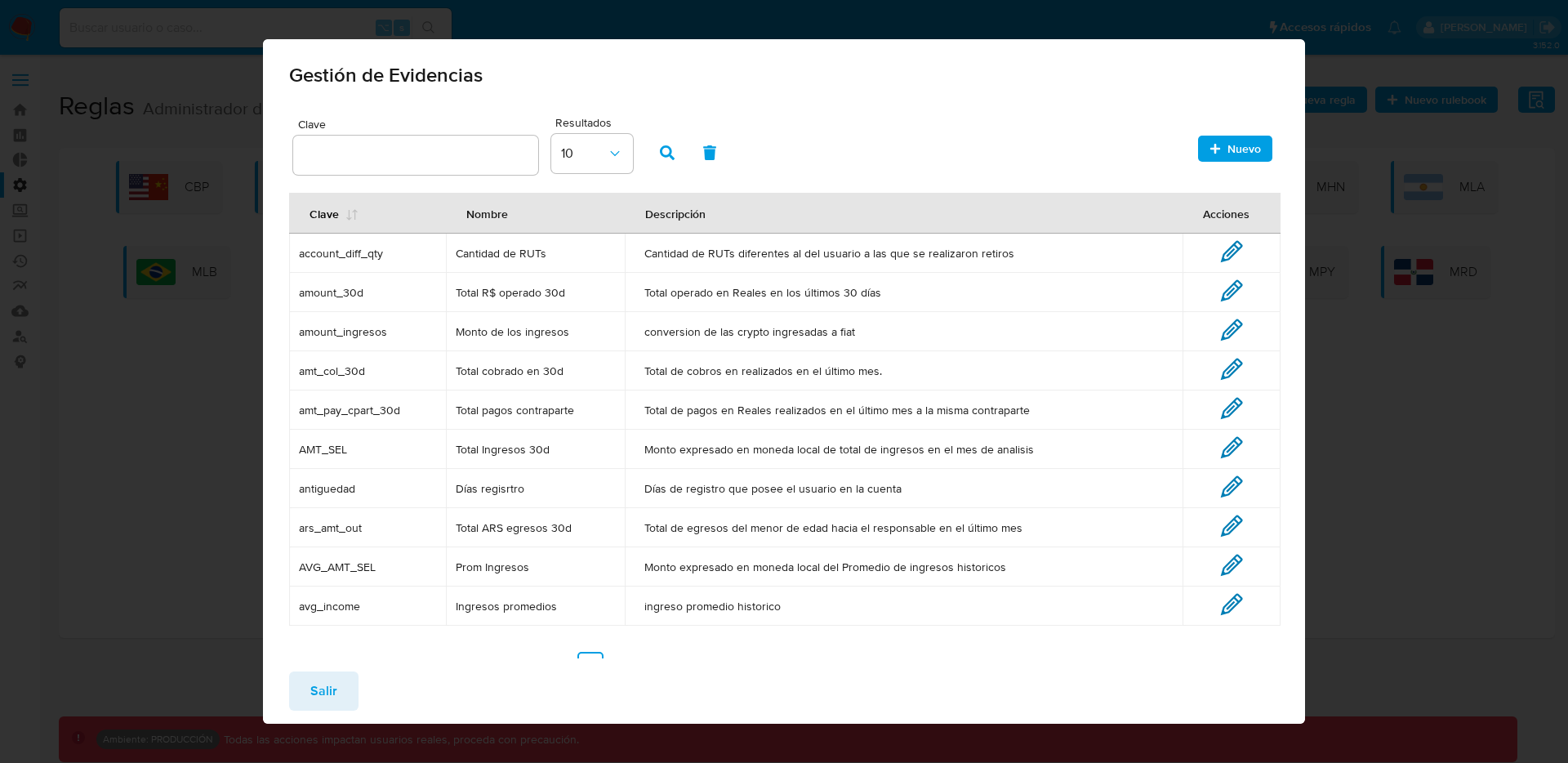
drag, startPoint x: 317, startPoint y: 251, endPoint x: 433, endPoint y: 385, distance: 177.2
click at [433, 385] on tbody "account_diff_qty Cantidad de RUTs Cantidad de RUTs diferentes al del usuario a …" at bounding box center [784, 430] width 991 height 392
click at [1227, 157] on span "Nuevo" at bounding box center [1244, 149] width 33 height 26
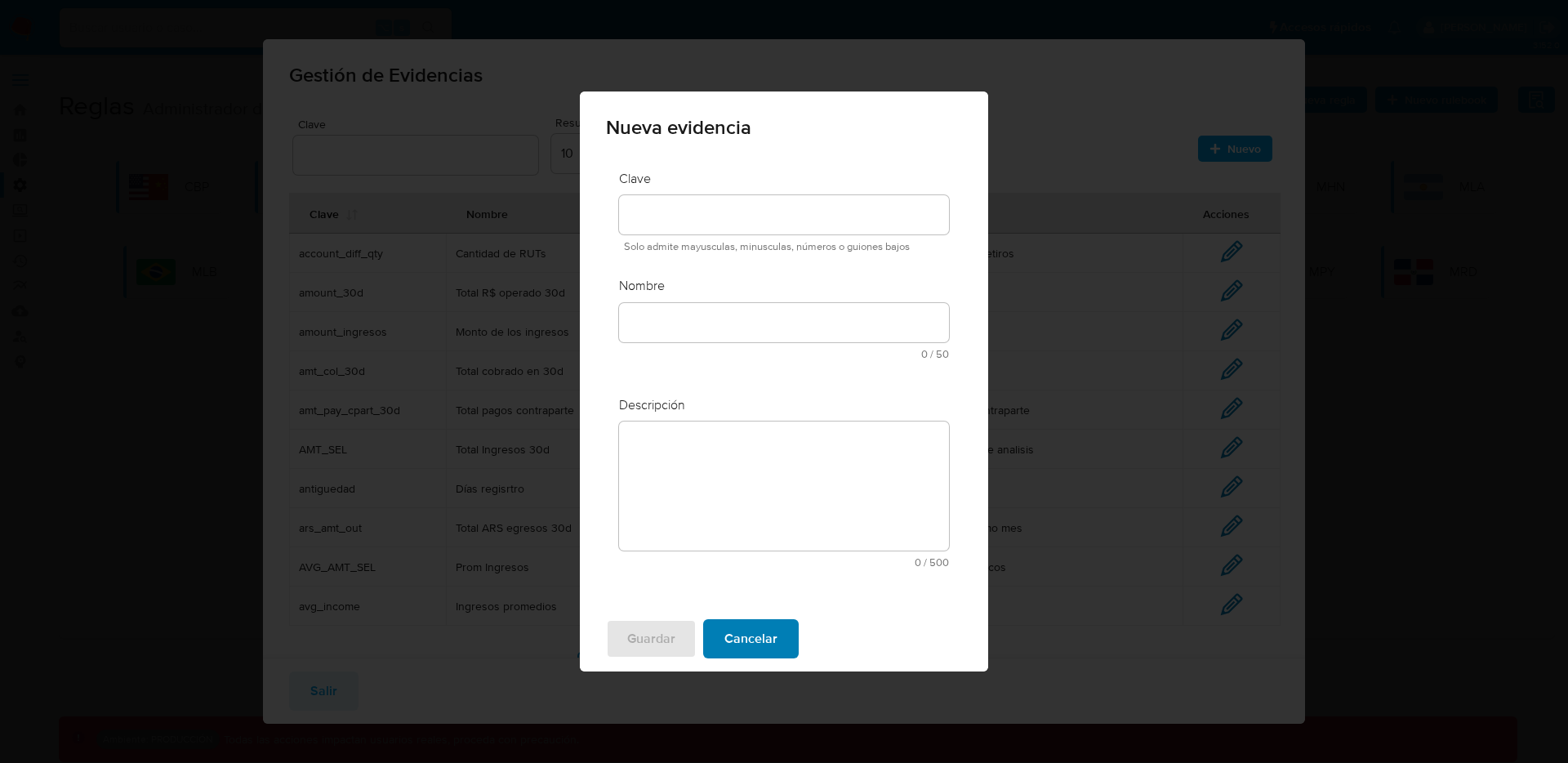
click at [749, 646] on span "Cancelar" at bounding box center [750, 638] width 53 height 36
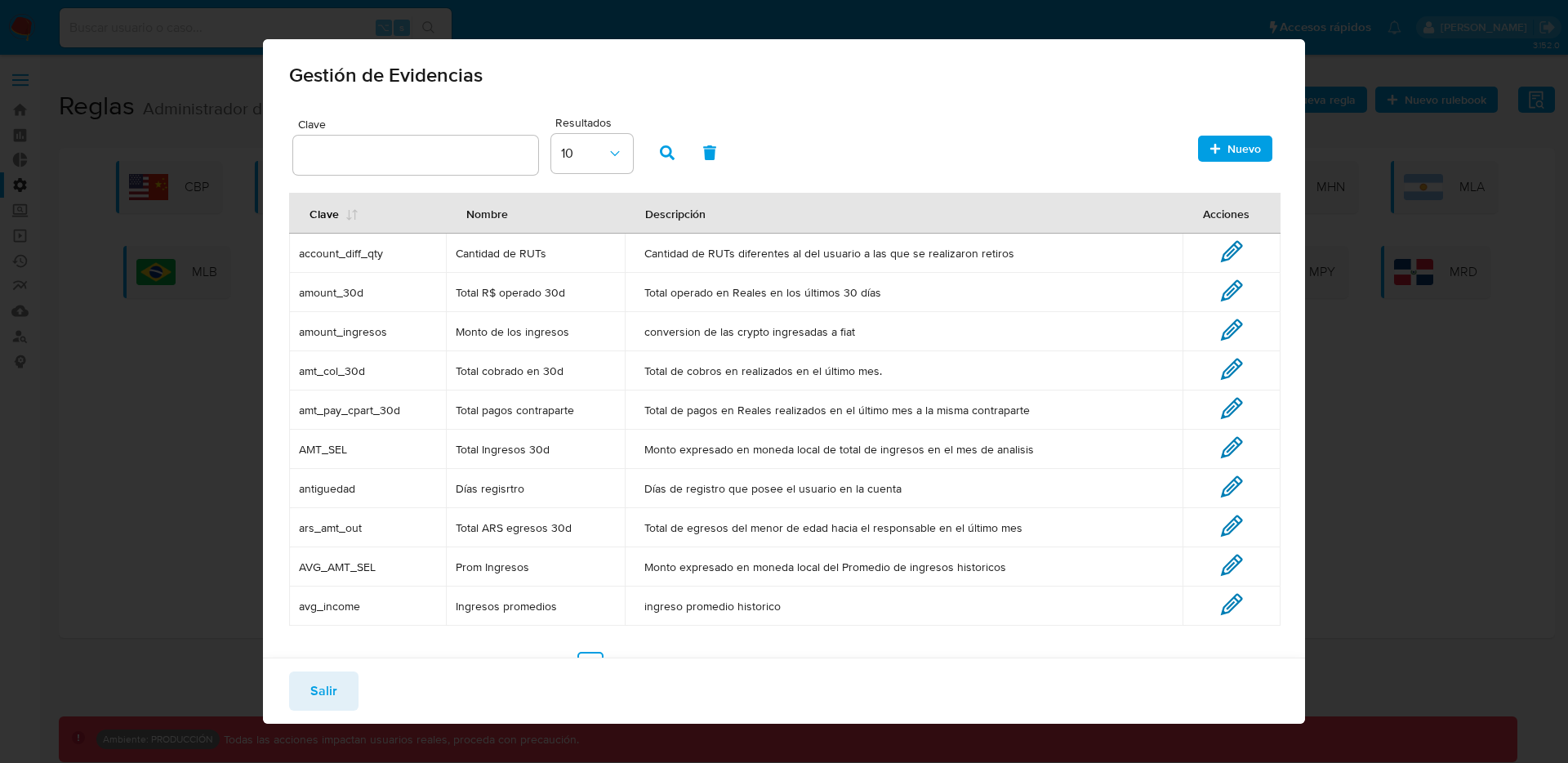
click at [402, 292] on span "amount_30d" at bounding box center [367, 292] width 137 height 15
drag, startPoint x: 334, startPoint y: 257, endPoint x: 756, endPoint y: 416, distance: 451.0
click at [756, 416] on tbody "account_diff_qty Cantidad de RUTs Cantidad de RUTs diferentes al del usuario a …" at bounding box center [784, 430] width 991 height 392
click at [699, 261] on td "Cantidad de RUTs diferentes al del usuario a las que se realizaron retiros" at bounding box center [903, 253] width 557 height 39
click at [482, 272] on td "Total R$ operado 30d" at bounding box center [536, 292] width 179 height 39
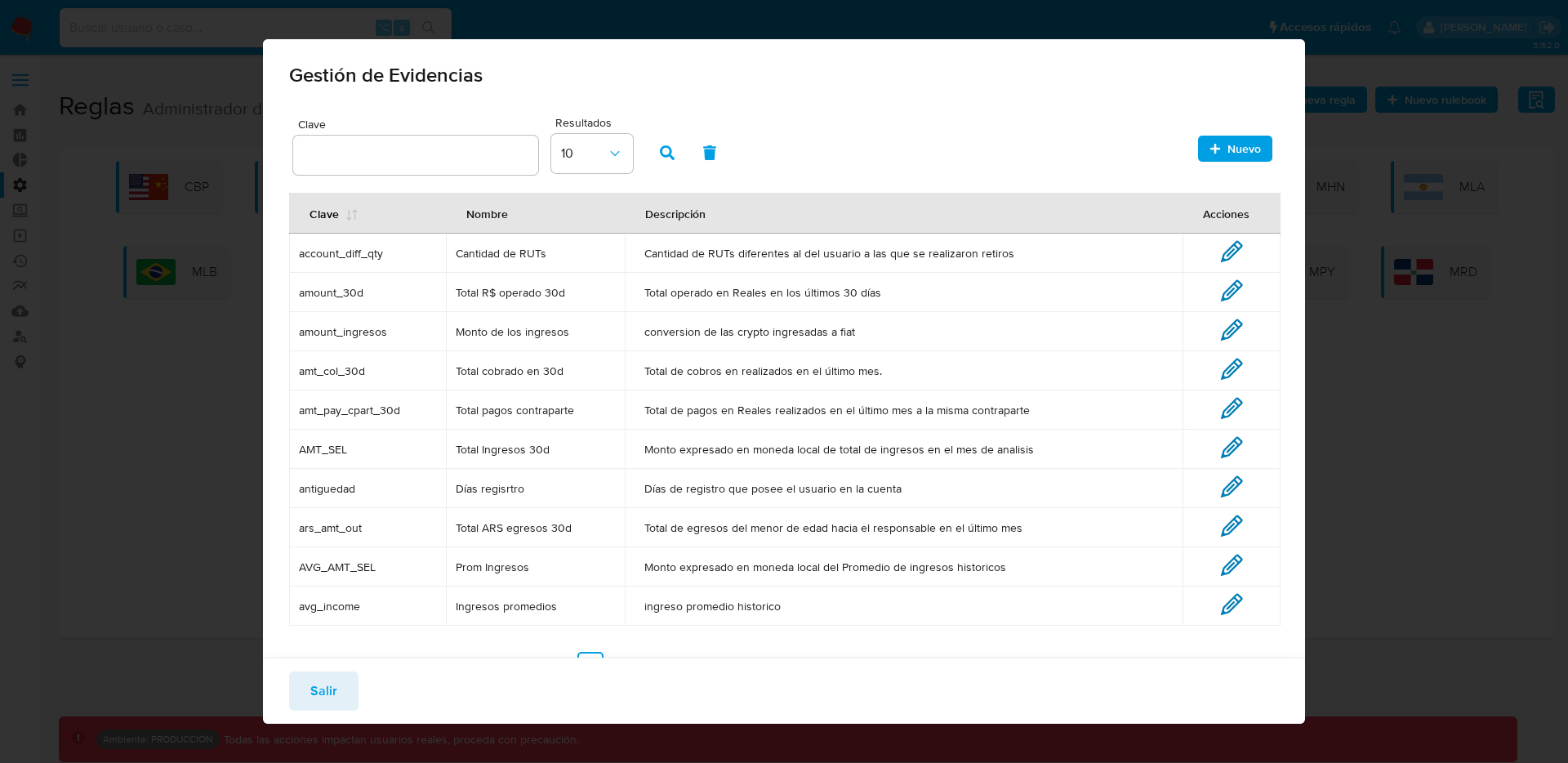
click at [708, 270] on td "Cantidad de RUTs diferentes al del usuario a las que se realizaron retiros" at bounding box center [903, 253] width 557 height 39
drag, startPoint x: 686, startPoint y: 313, endPoint x: 495, endPoint y: 321, distance: 191.2
click at [678, 312] on td "conversion de las crypto ingresadas a fiat" at bounding box center [903, 332] width 557 height 39
drag, startPoint x: 495, startPoint y: 321, endPoint x: 522, endPoint y: 357, distance: 45.0
click at [495, 321] on td "Monto de los ingresos" at bounding box center [536, 332] width 179 height 39
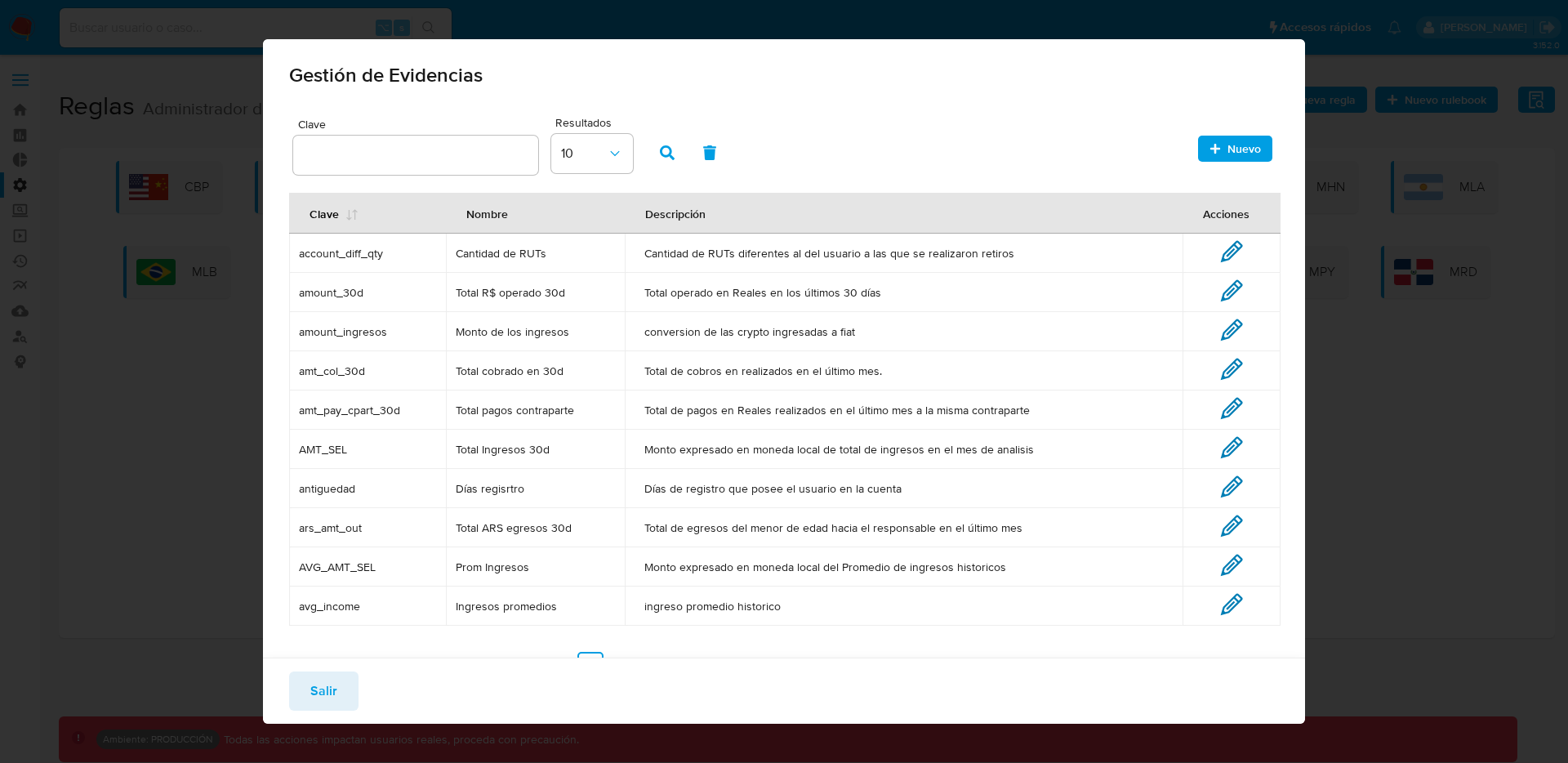
click at [812, 315] on td "conversion de las crypto ingresadas a fiat" at bounding box center [903, 332] width 557 height 39
click at [334, 690] on span "Salir" at bounding box center [323, 690] width 27 height 36
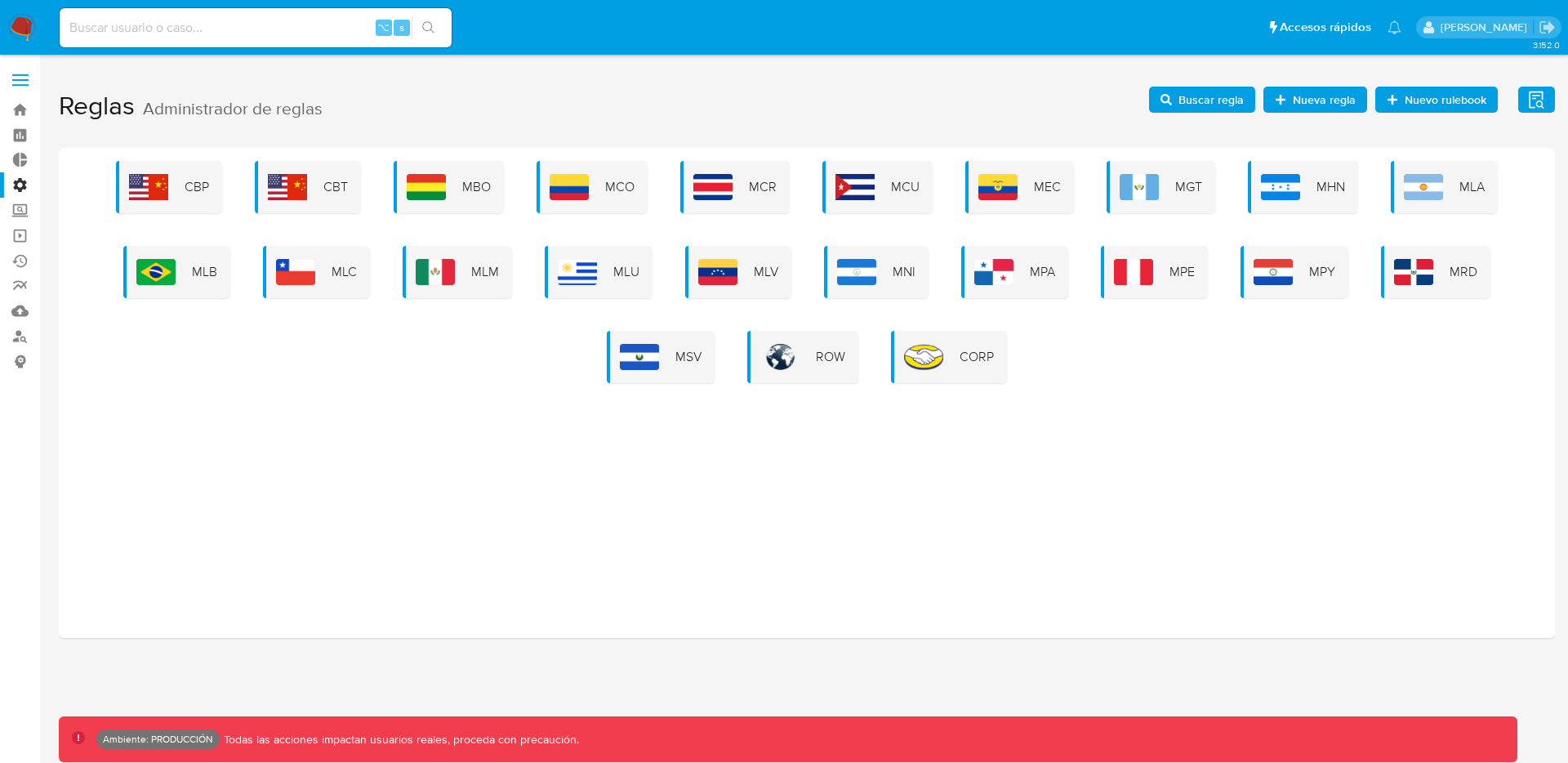
click at [1238, 102] on span "Buscar regla" at bounding box center [1210, 100] width 66 height 26
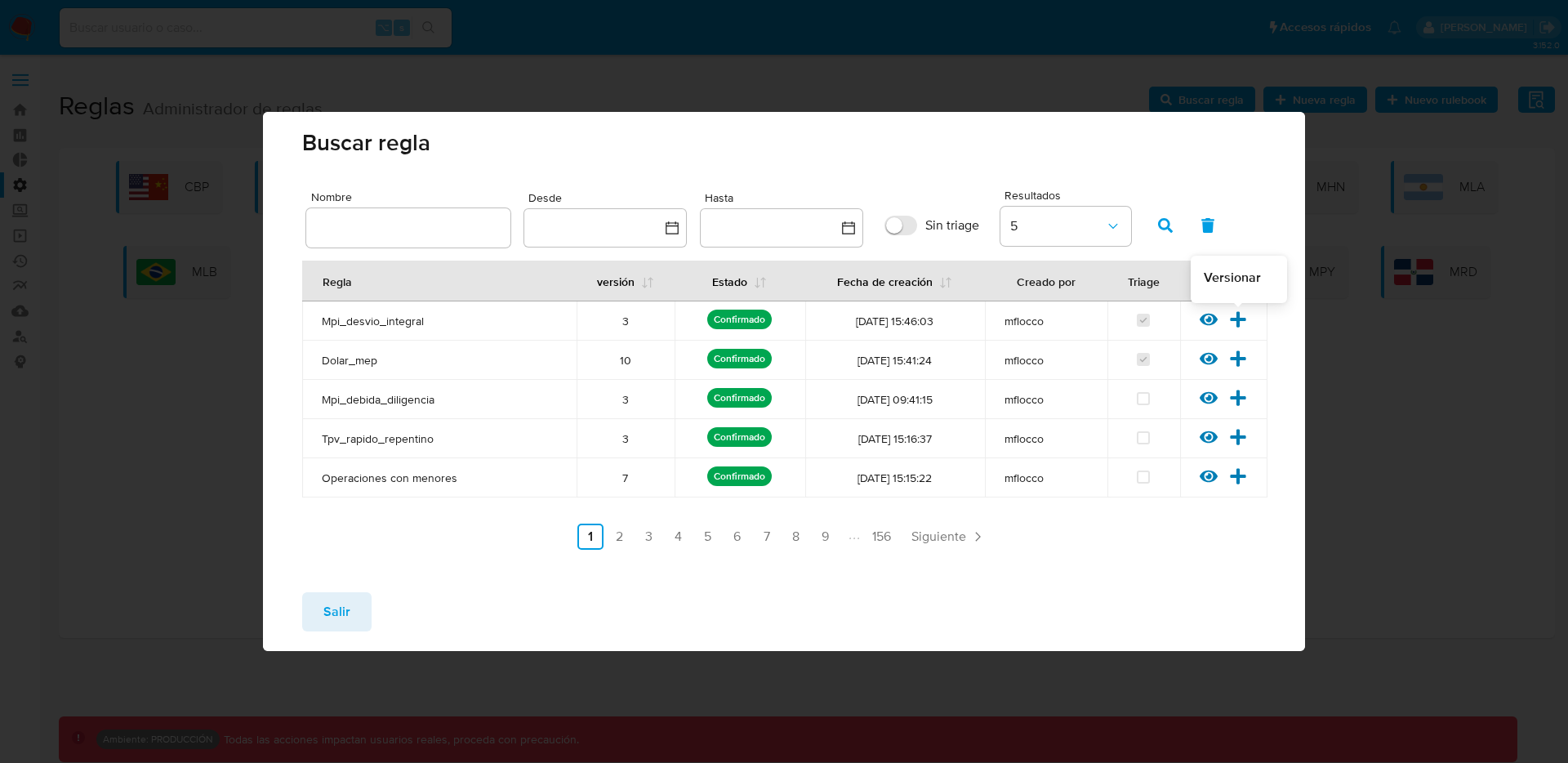
click at [1234, 316] on icon at bounding box center [1237, 319] width 18 height 18
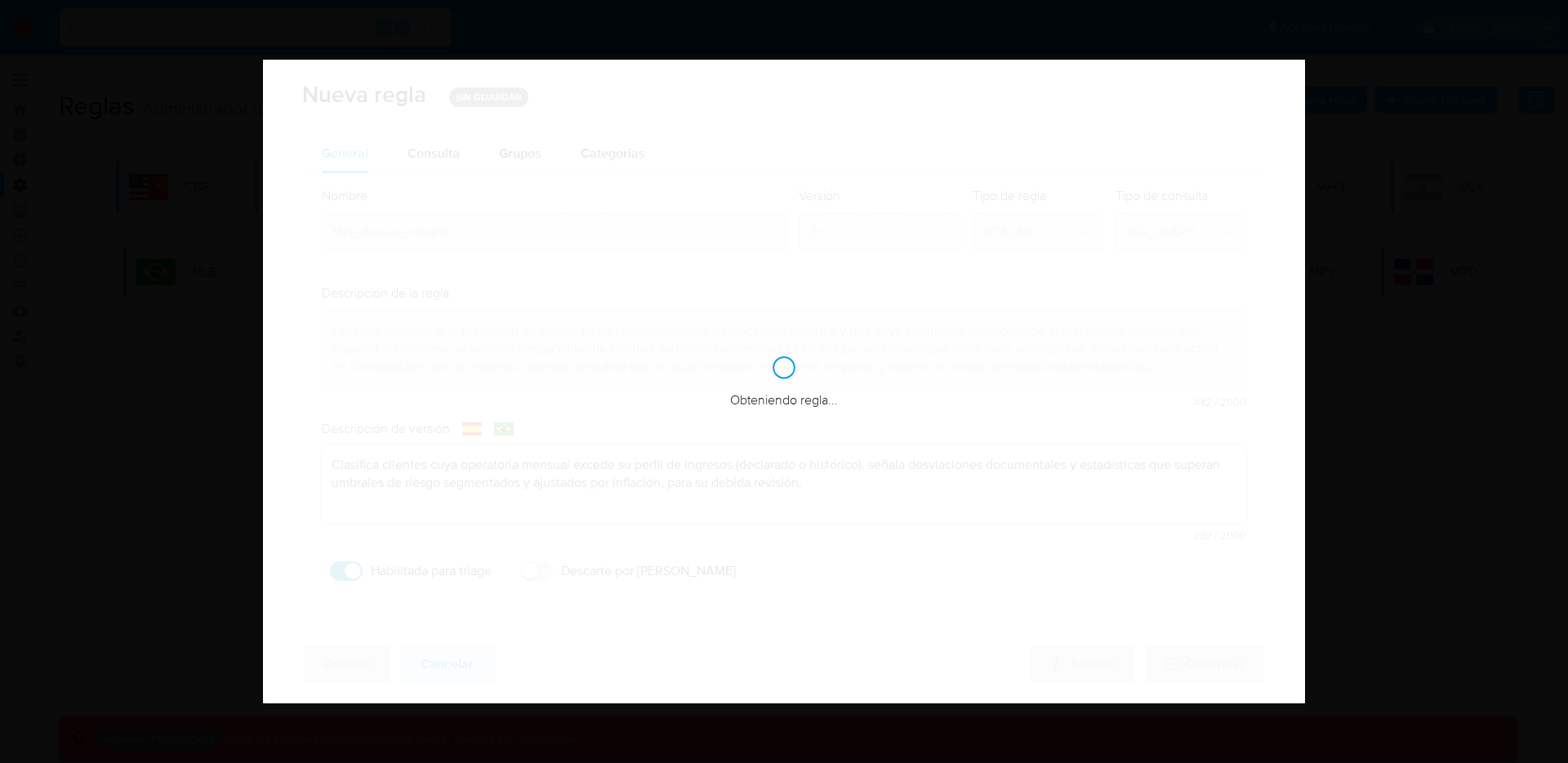
checkbox input "true"
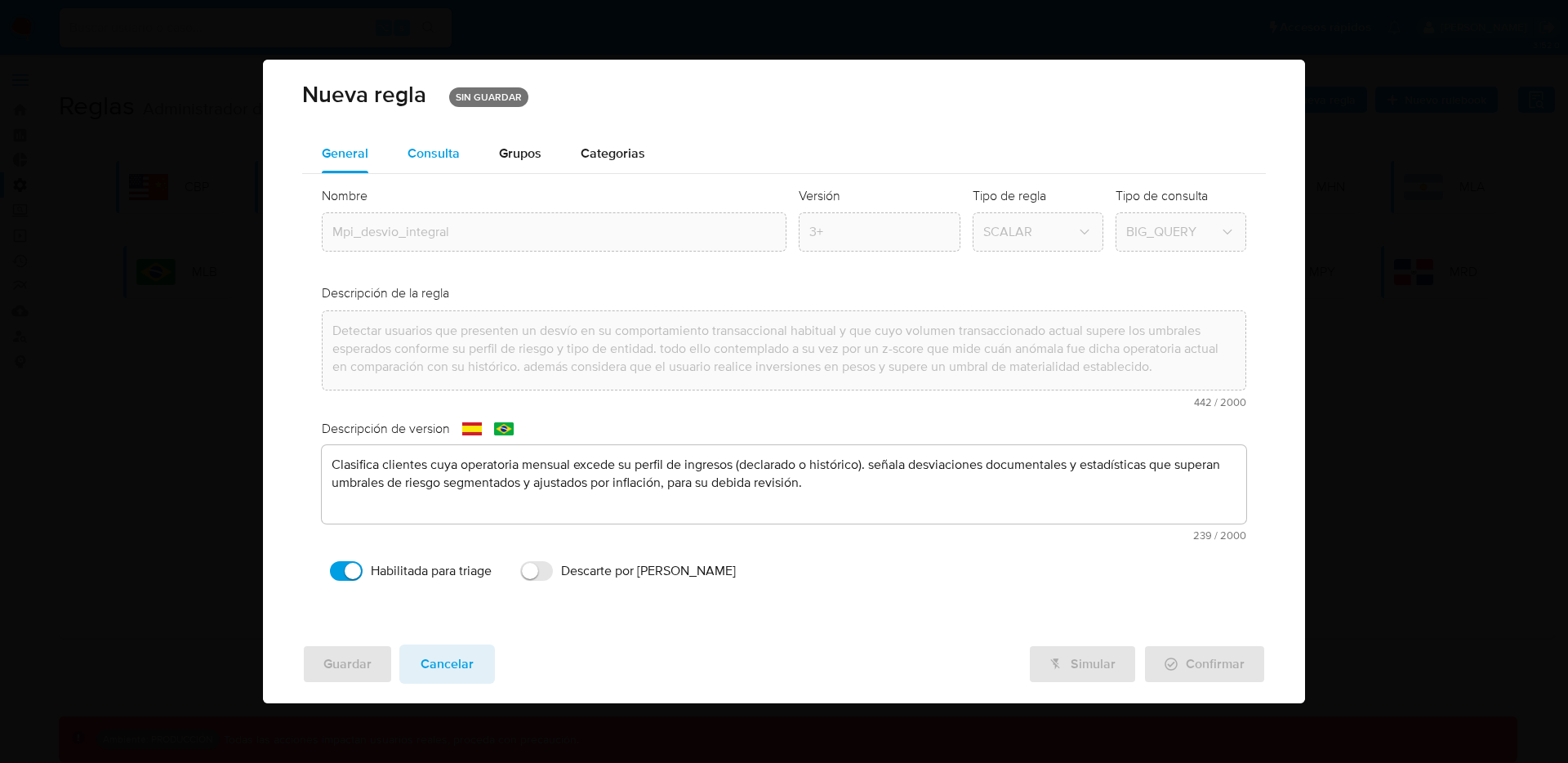
click at [448, 158] on span "Consulta" at bounding box center [433, 153] width 53 height 18
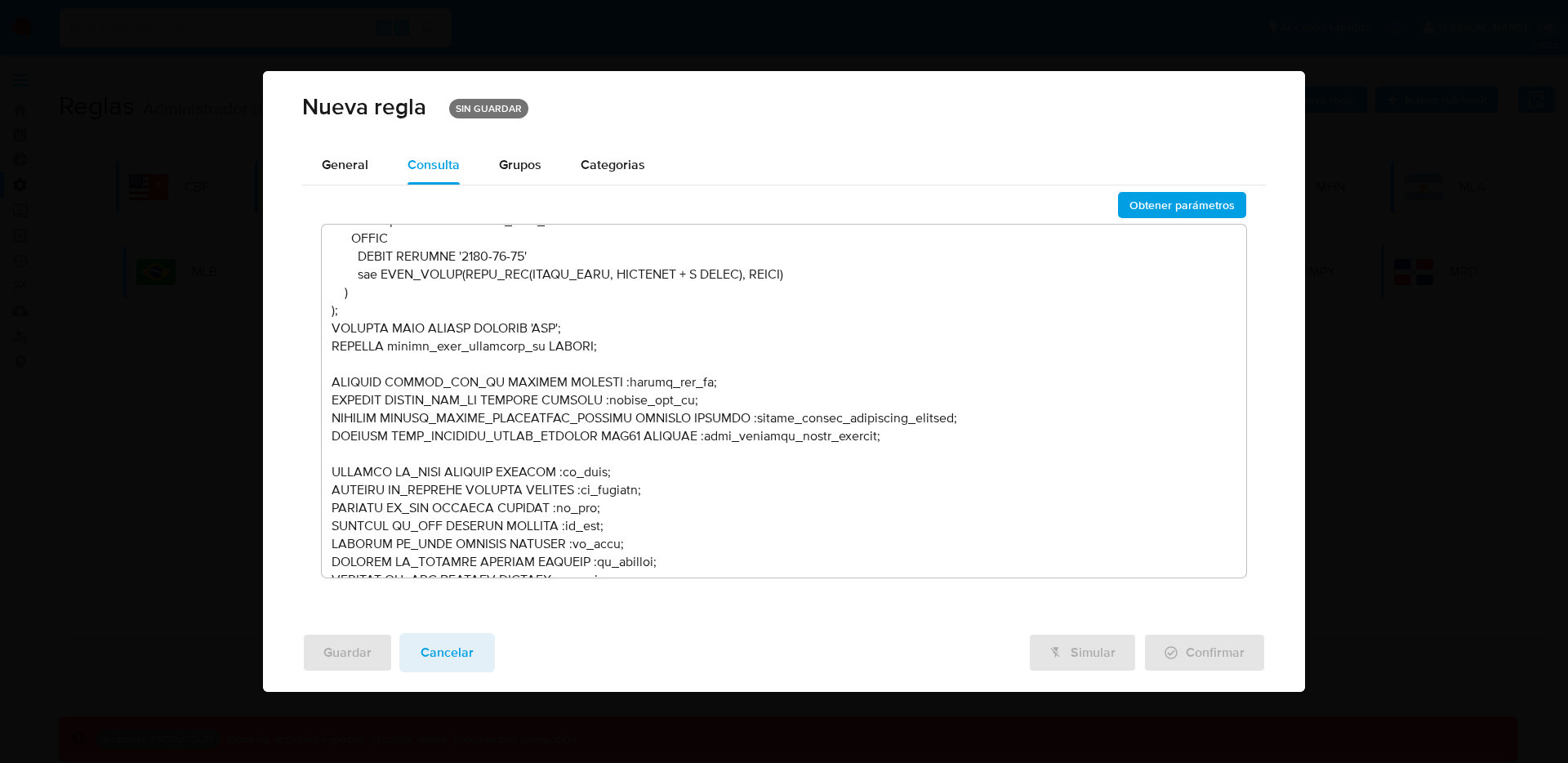
scroll to position [0, 0]
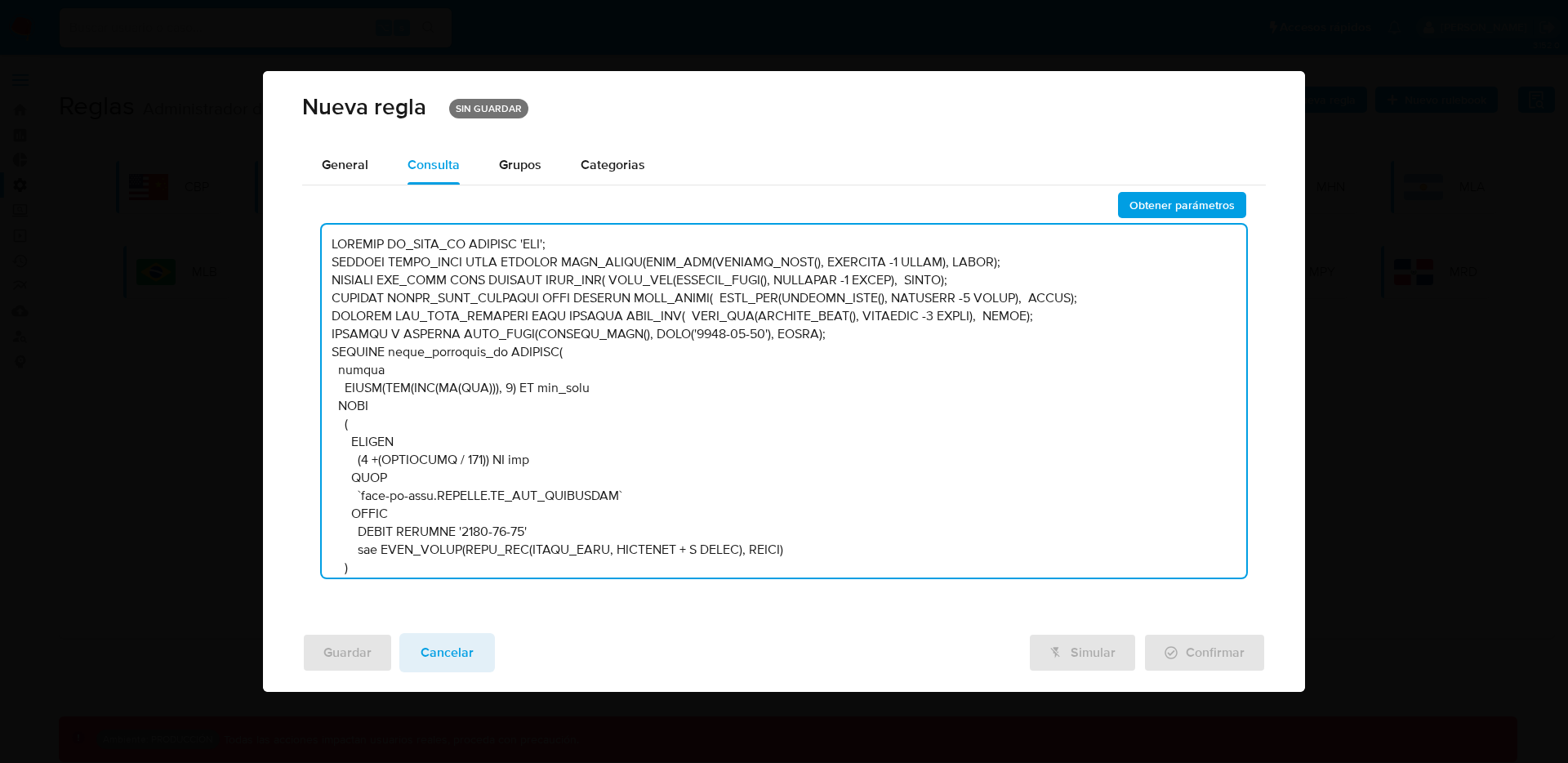
drag, startPoint x: 510, startPoint y: 267, endPoint x: 559, endPoint y: 466, distance: 204.9
click at [545, 467] on textarea at bounding box center [784, 401] width 925 height 353
click at [1191, 201] on span "Obtener parámetros" at bounding box center [1182, 204] width 105 height 23
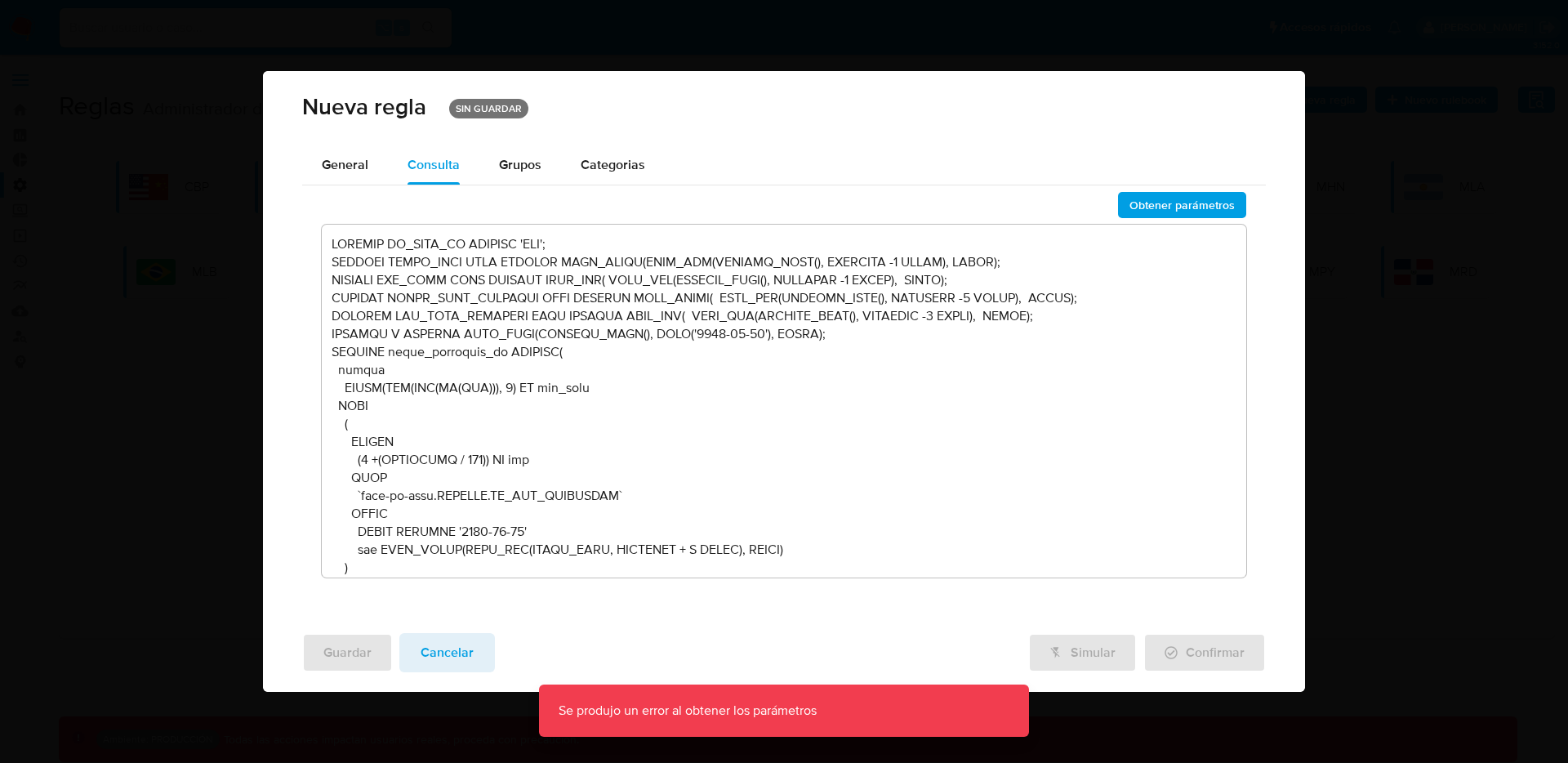
click at [481, 643] on button "Cancelar" at bounding box center [446, 652] width 95 height 39
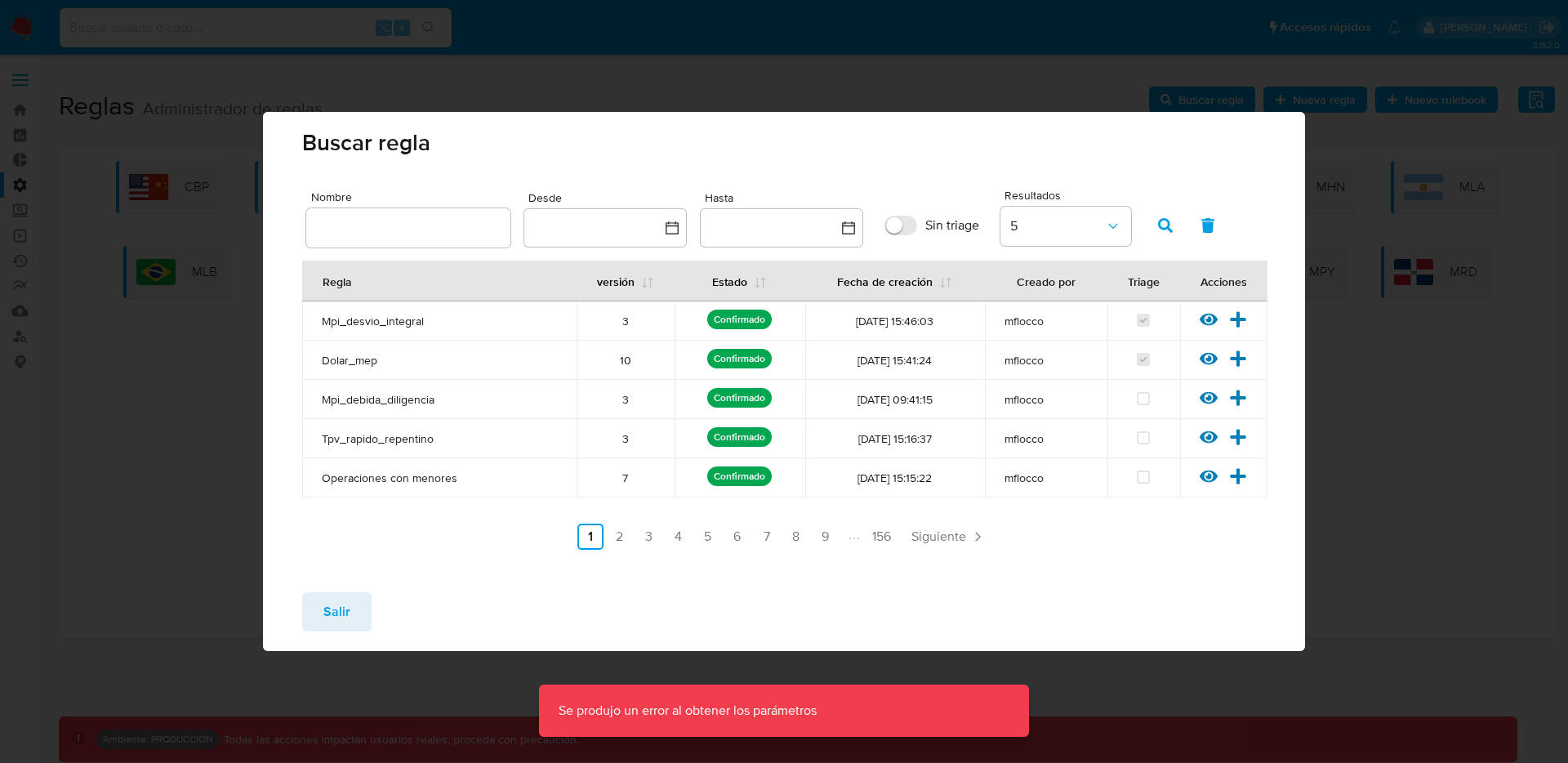
click at [310, 617] on button "Salir" at bounding box center [336, 612] width 69 height 39
